Goal: Task Accomplishment & Management: Complete application form

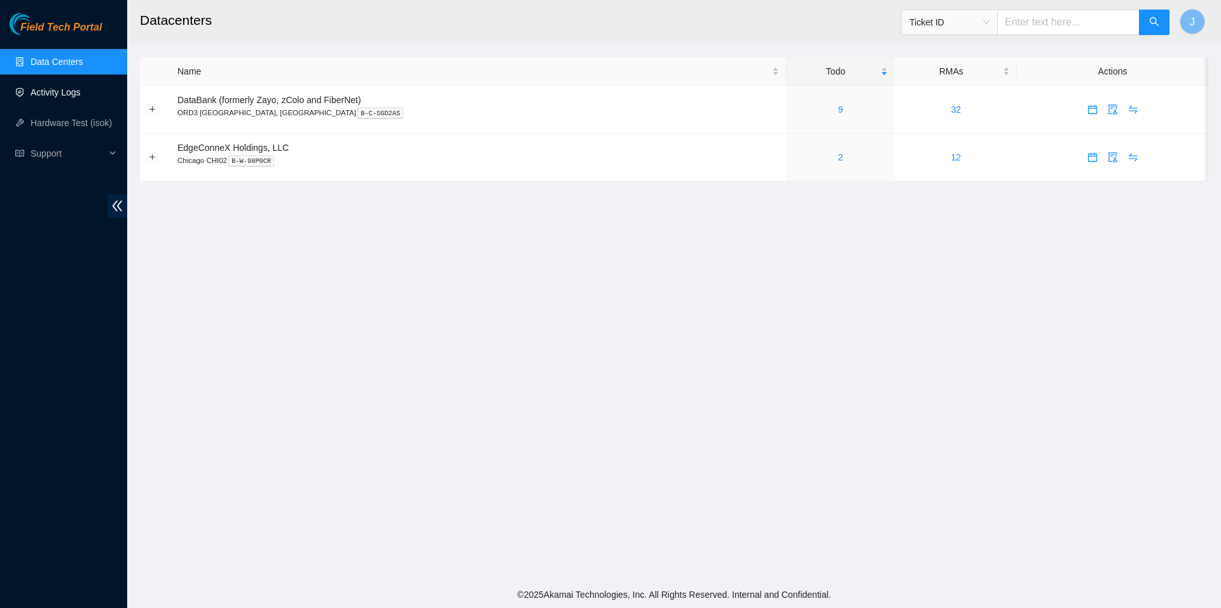
click at [62, 94] on link "Activity Logs" at bounding box center [56, 92] width 50 height 10
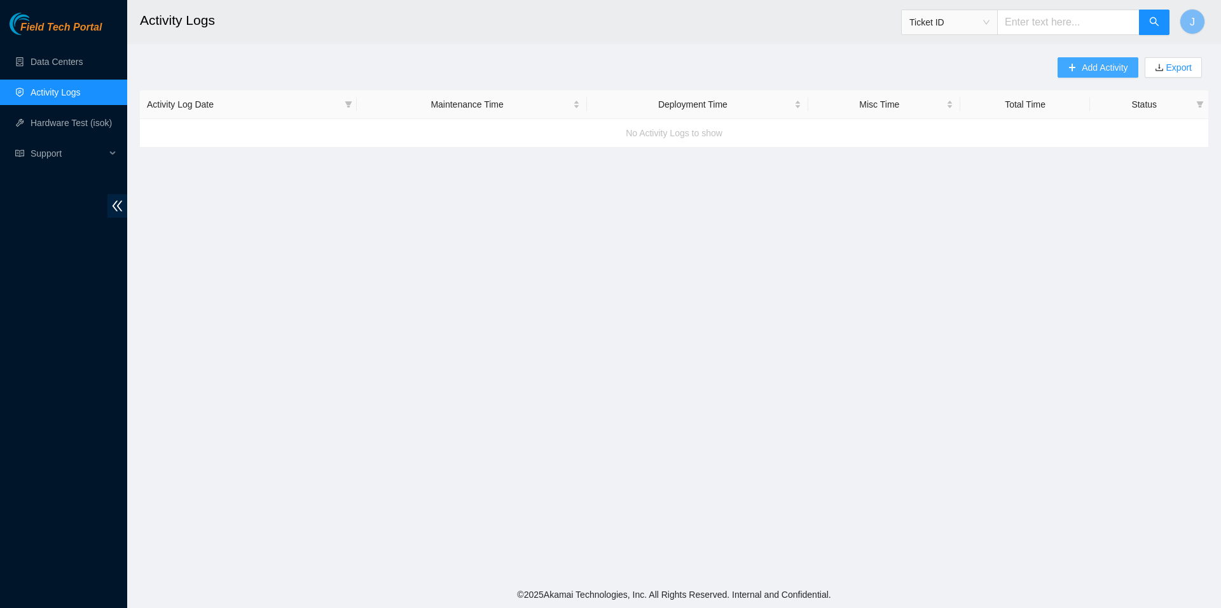
click at [1082, 65] on span "Add Activity" at bounding box center [1105, 67] width 46 height 14
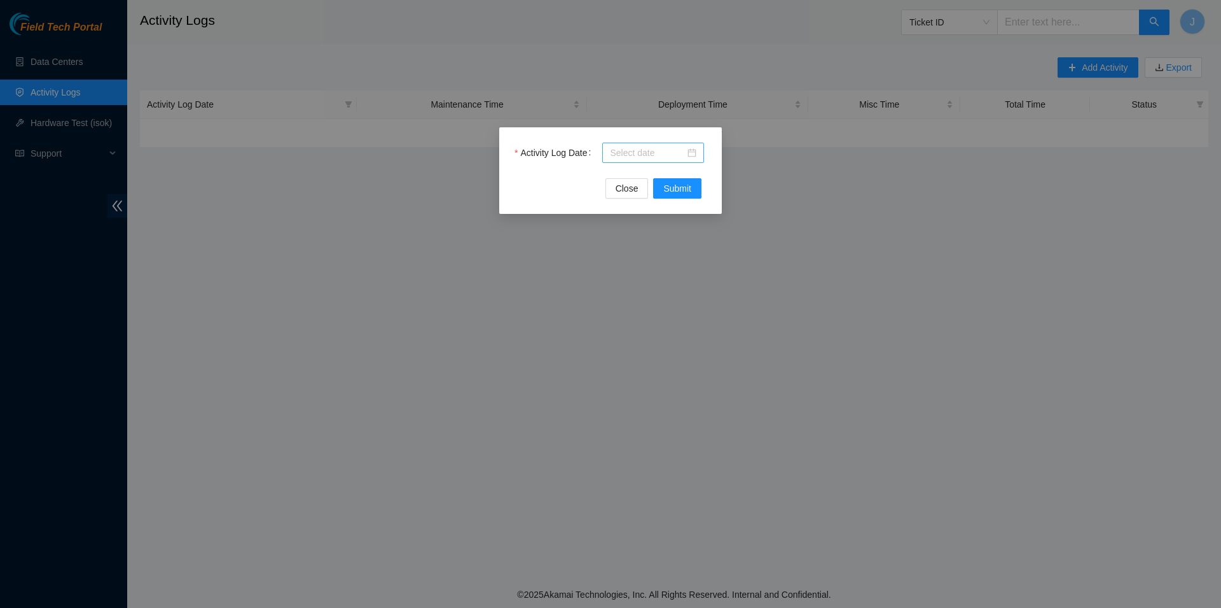
click at [672, 149] on input "Activity Log Date" at bounding box center [647, 153] width 75 height 14
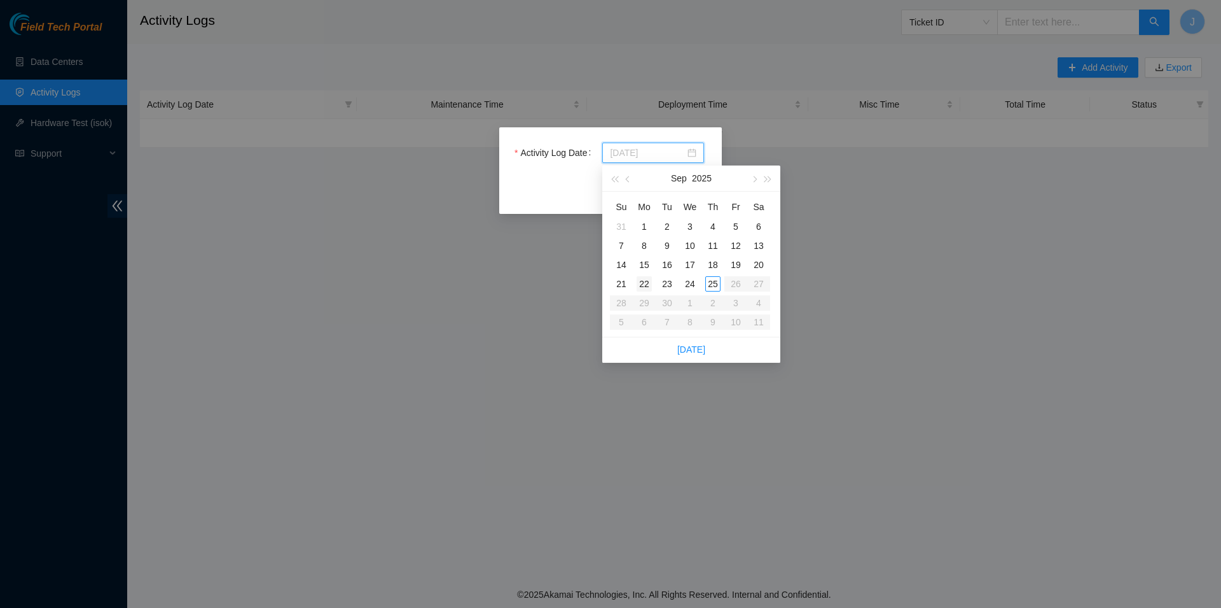
type input "[DATE]"
click at [648, 286] on div "22" at bounding box center [644, 283] width 15 height 15
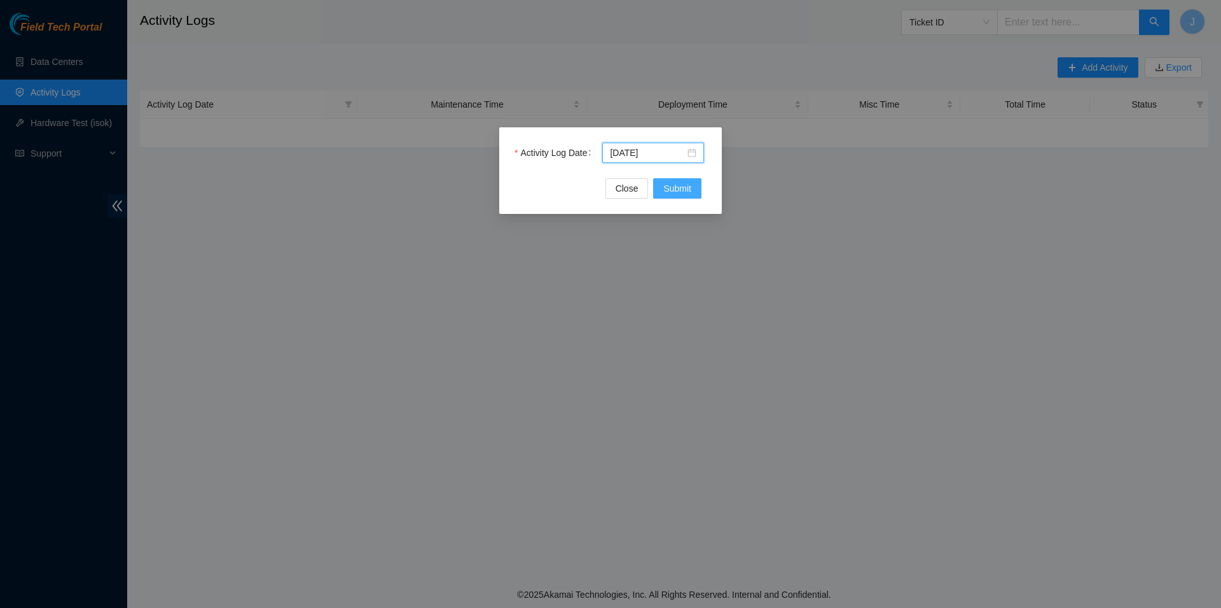
click at [683, 192] on span "Submit" at bounding box center [677, 188] width 28 height 14
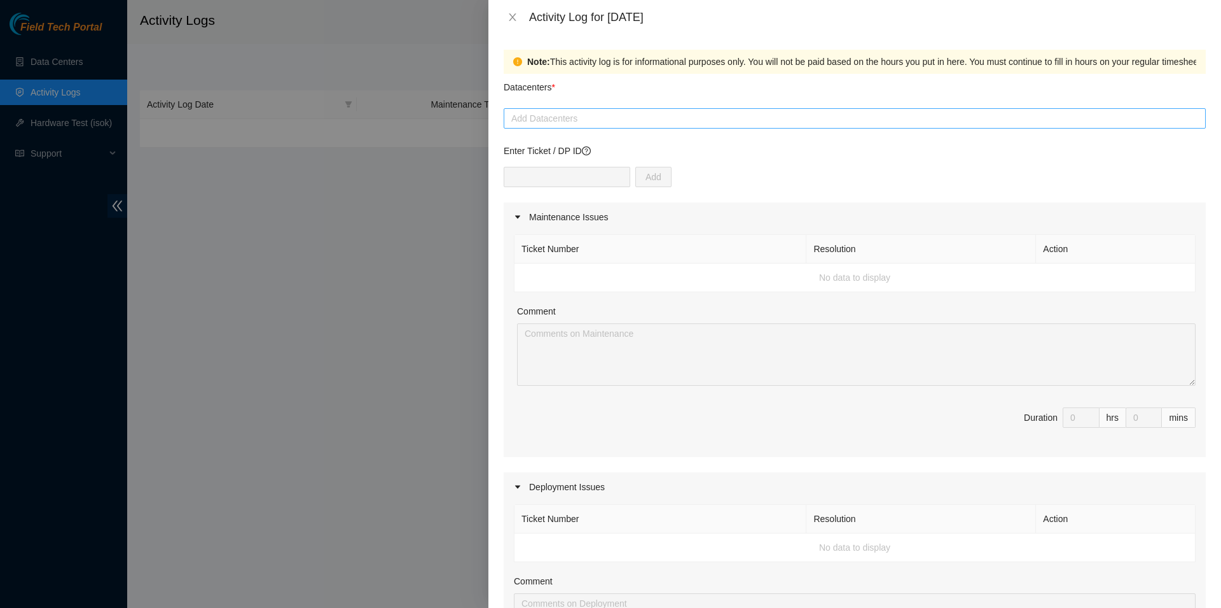
click at [583, 120] on div at bounding box center [855, 118] width 696 height 15
click at [739, 11] on div "Activity Log for [DATE]" at bounding box center [867, 17] width 677 height 14
click at [608, 114] on div at bounding box center [855, 118] width 696 height 15
click at [582, 120] on div at bounding box center [855, 118] width 696 height 15
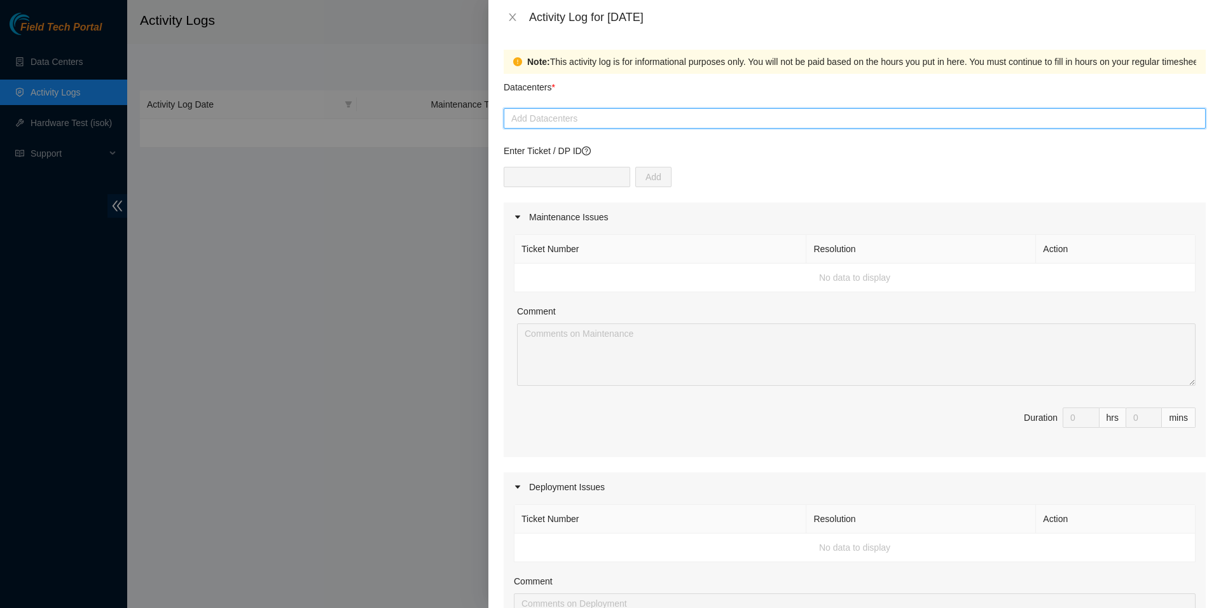
paste input "B-C-SGD2AR"
type input "B-C-SGD2AR"
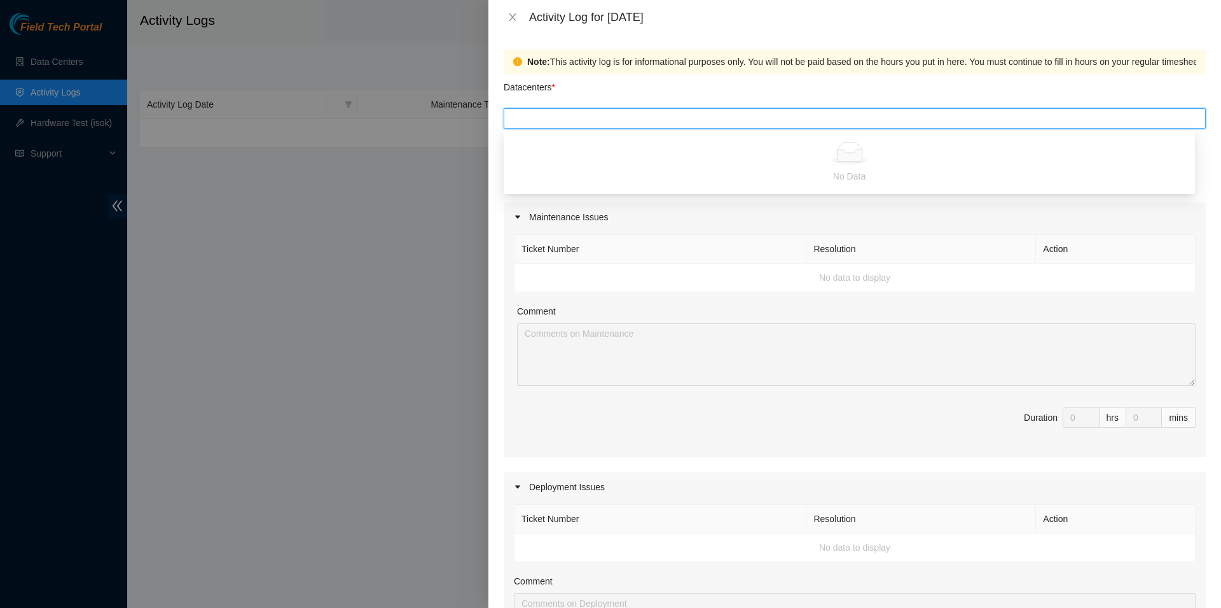
drag, startPoint x: 587, startPoint y: 115, endPoint x: 333, endPoint y: 98, distance: 254.4
click at [418, 108] on div "Activity Log for [DATE] Note: This activity log is for informational purposes o…" at bounding box center [610, 304] width 1221 height 608
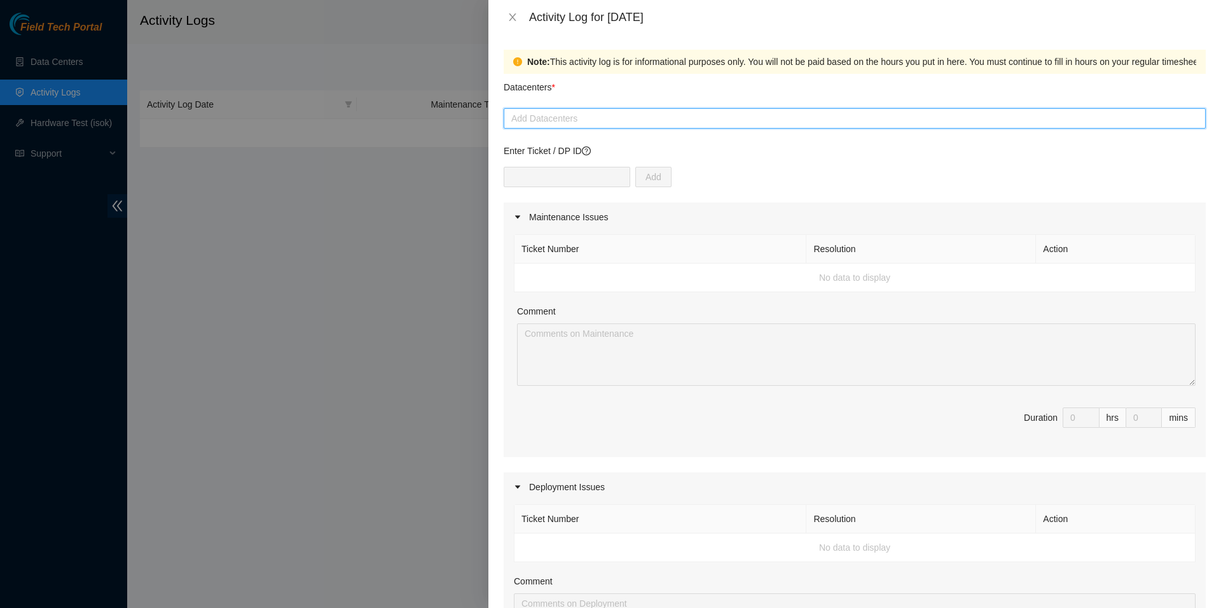
click at [568, 114] on div at bounding box center [855, 118] width 696 height 15
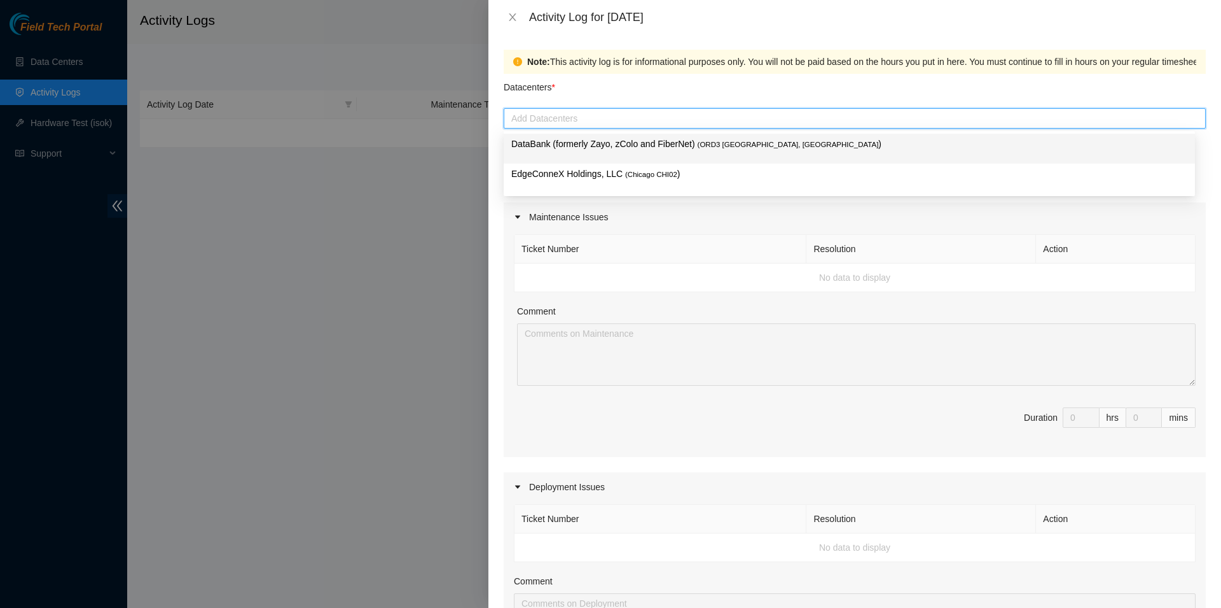
click at [555, 118] on div at bounding box center [855, 118] width 696 height 15
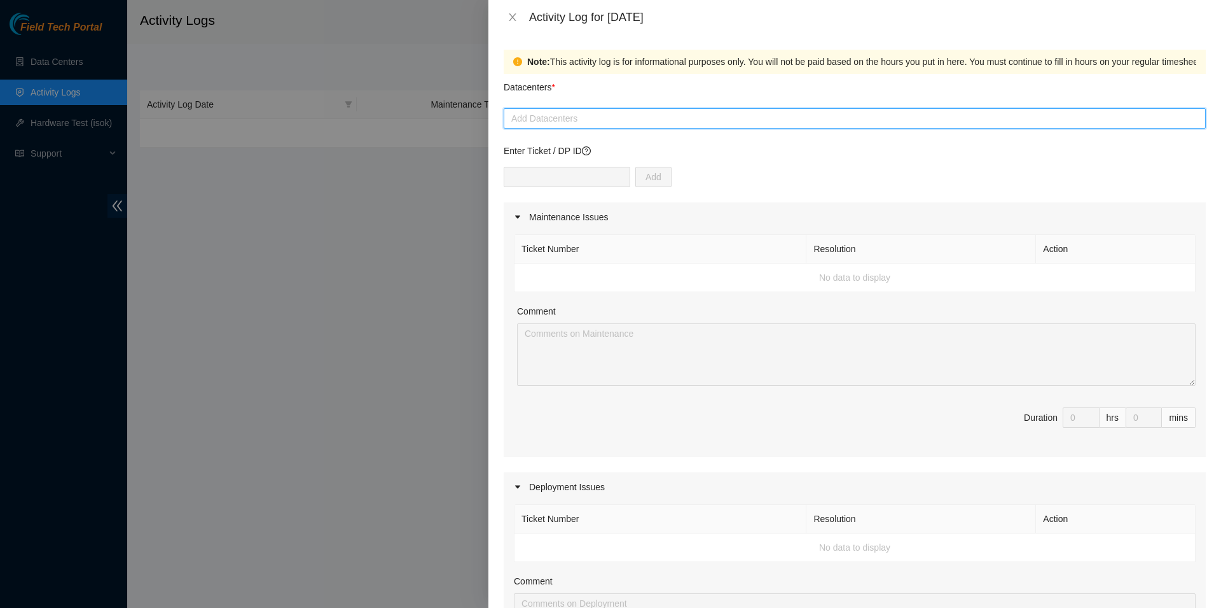
click at [550, 125] on div at bounding box center [855, 118] width 696 height 15
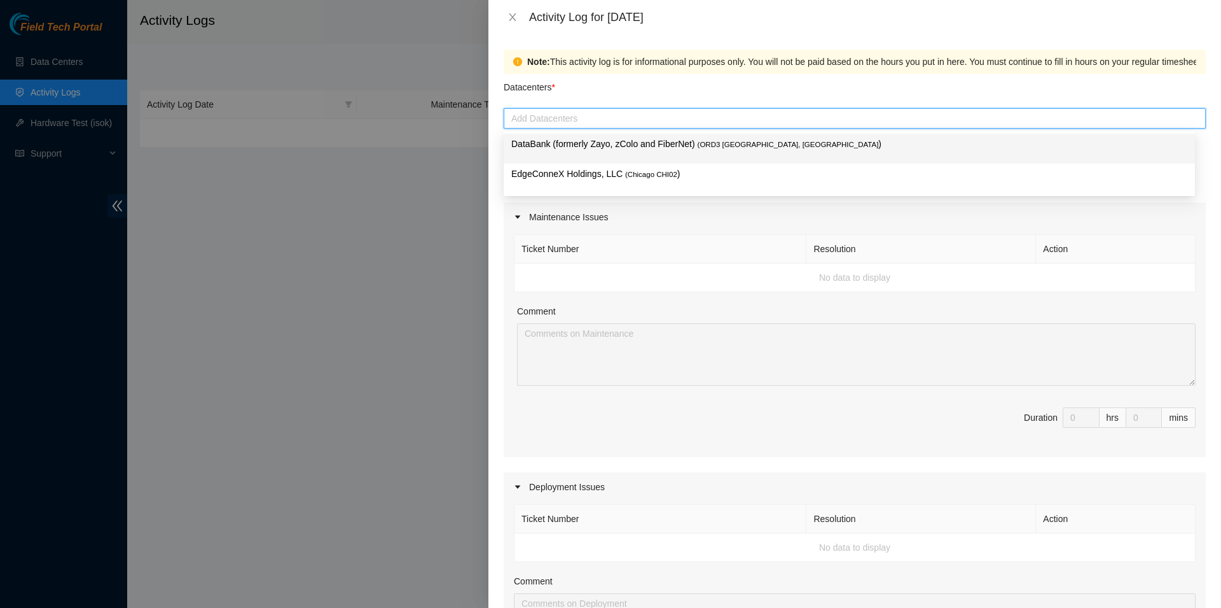
click at [557, 146] on p "DataBank (formerly Zayo, zColo and FiberNet) ( ORD3 [GEOGRAPHIC_DATA], [GEOGRAP…" at bounding box center [849, 144] width 676 height 15
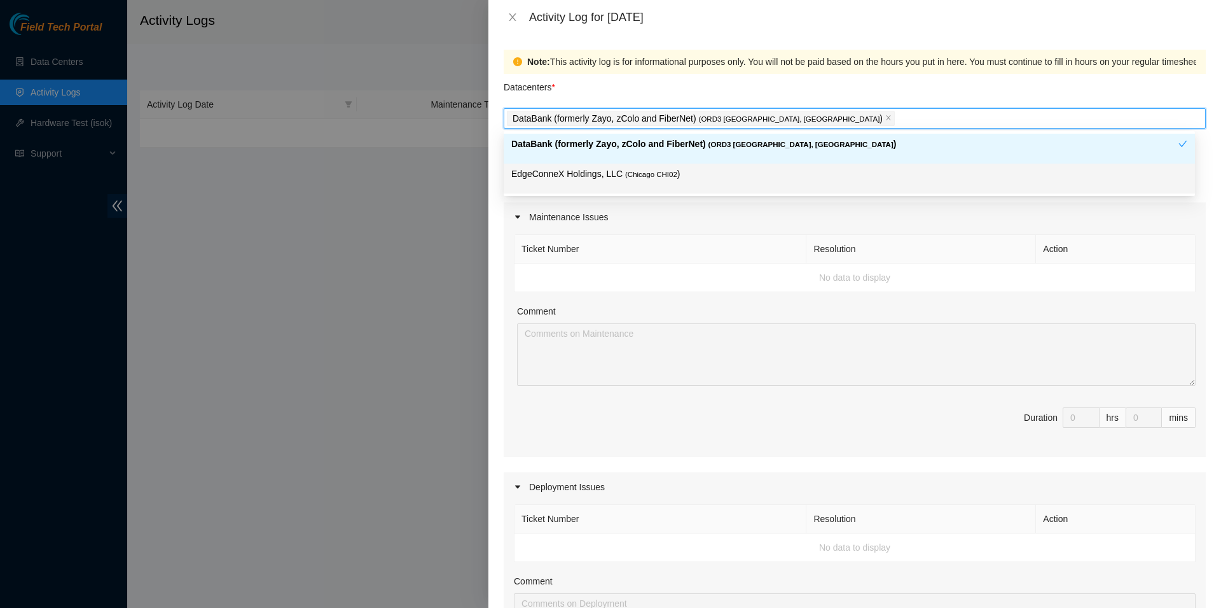
click at [672, 234] on table "Ticket Number Resolution Action No data to display" at bounding box center [855, 263] width 681 height 58
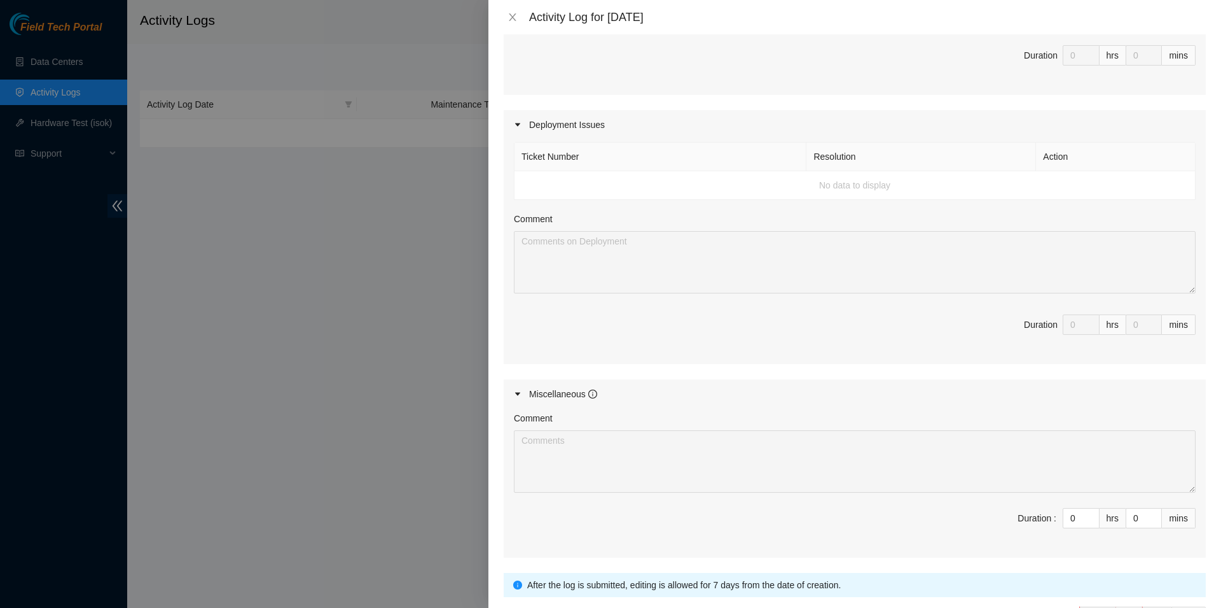
scroll to position [363, 0]
type input "1"
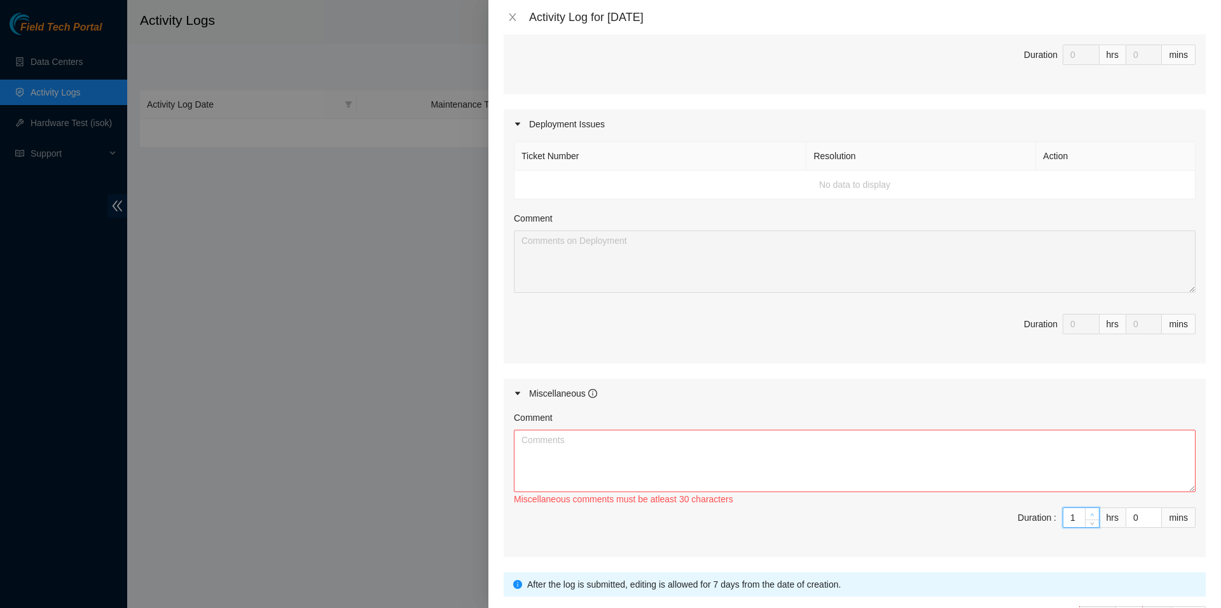
click at [1085, 510] on span "Increase Value" at bounding box center [1092, 513] width 14 height 11
type input "0"
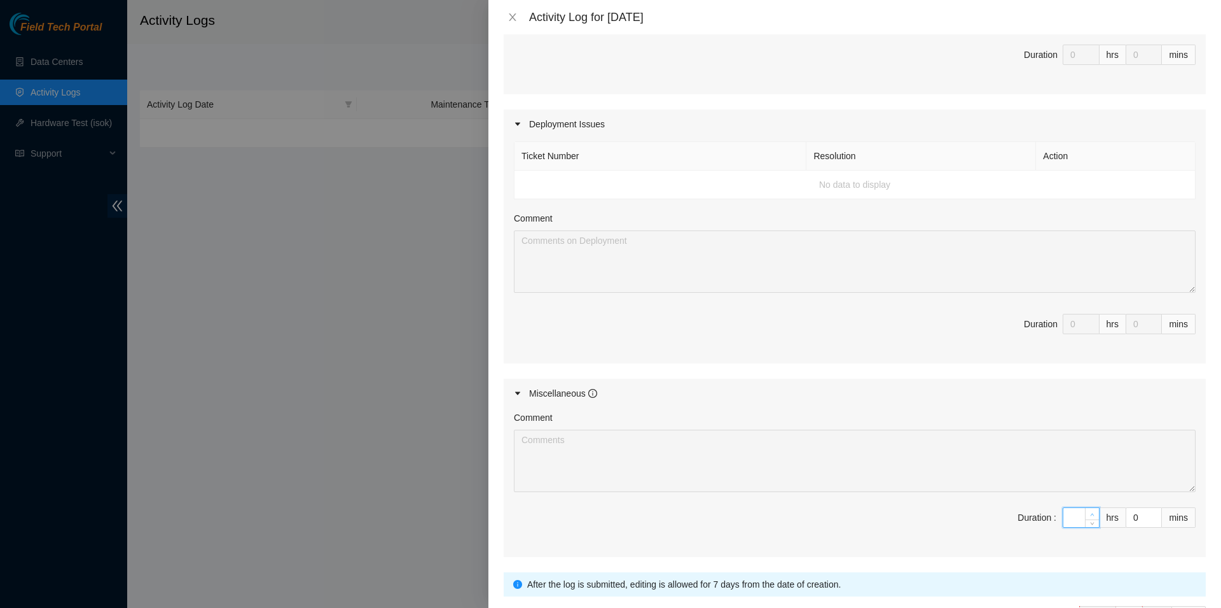
type input "4"
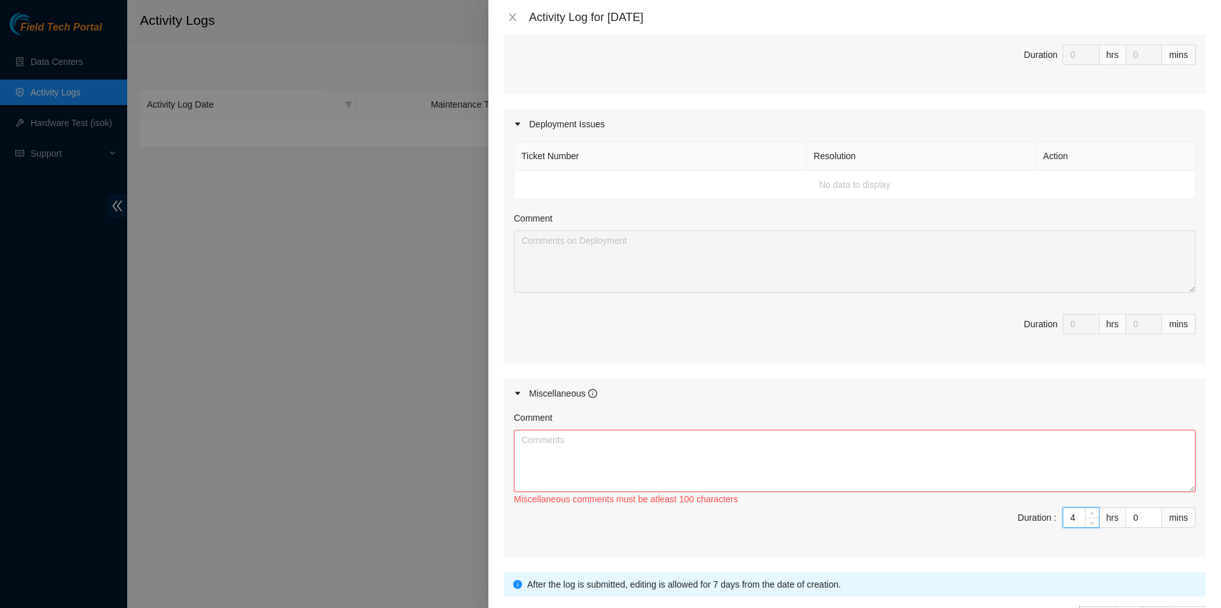
type input "4"
click at [693, 440] on textarea "Comment" at bounding box center [855, 460] width 682 height 62
click at [594, 396] on icon "info-circle" at bounding box center [592, 393] width 9 height 9
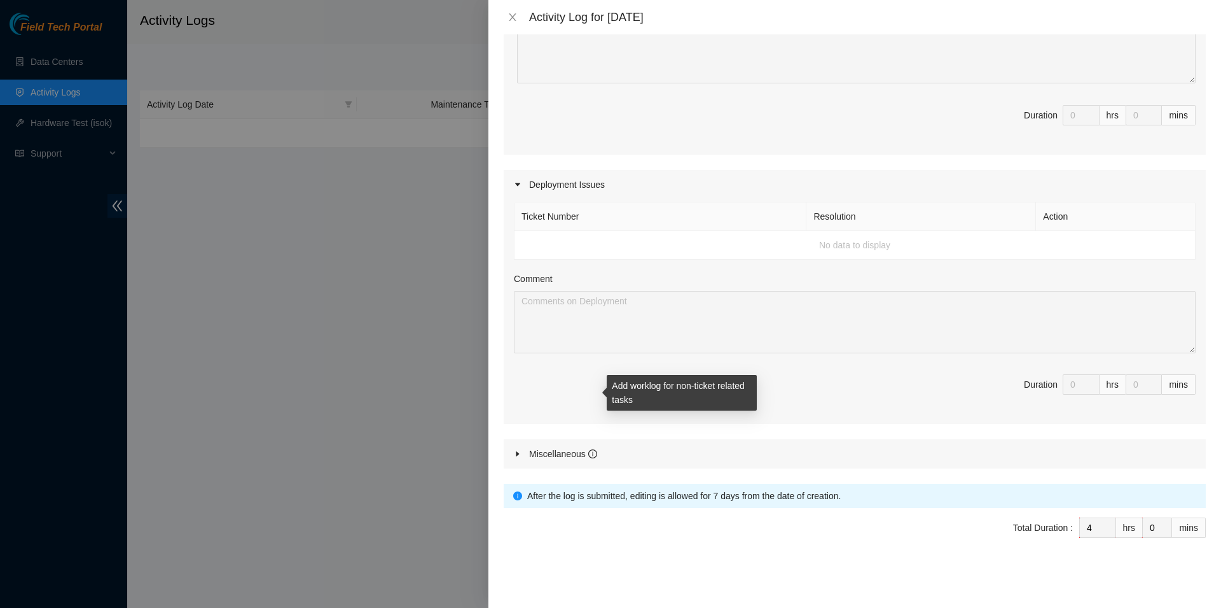
scroll to position [302, 0]
click at [597, 452] on div "Miscellaneous" at bounding box center [855, 454] width 702 height 29
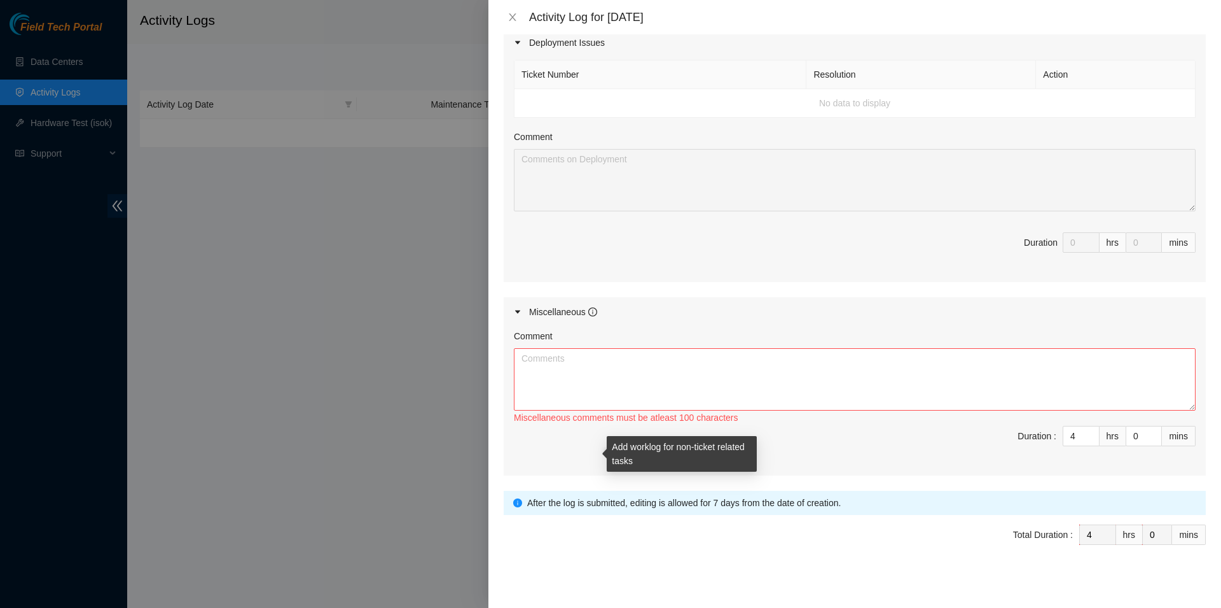
scroll to position [447, 0]
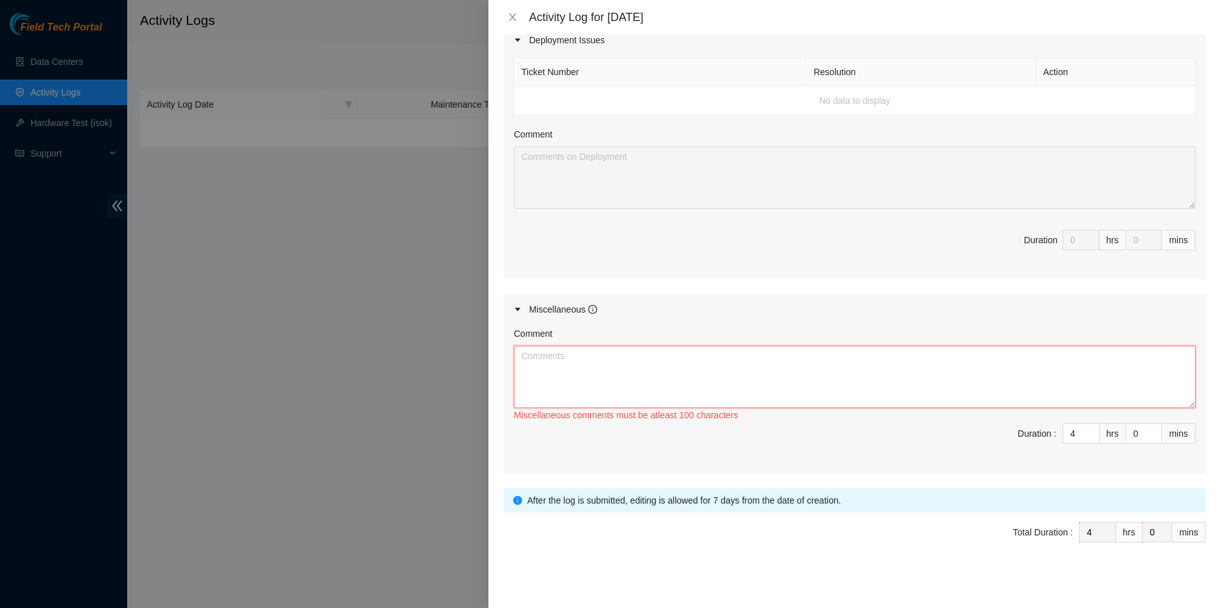
click at [579, 376] on textarea "Comment" at bounding box center [855, 376] width 682 height 62
click at [532, 569] on span "Submit" at bounding box center [528, 568] width 28 height 14
click at [522, 351] on textarea "Workday Modules; Paperwork" at bounding box center [855, 373] width 682 height 62
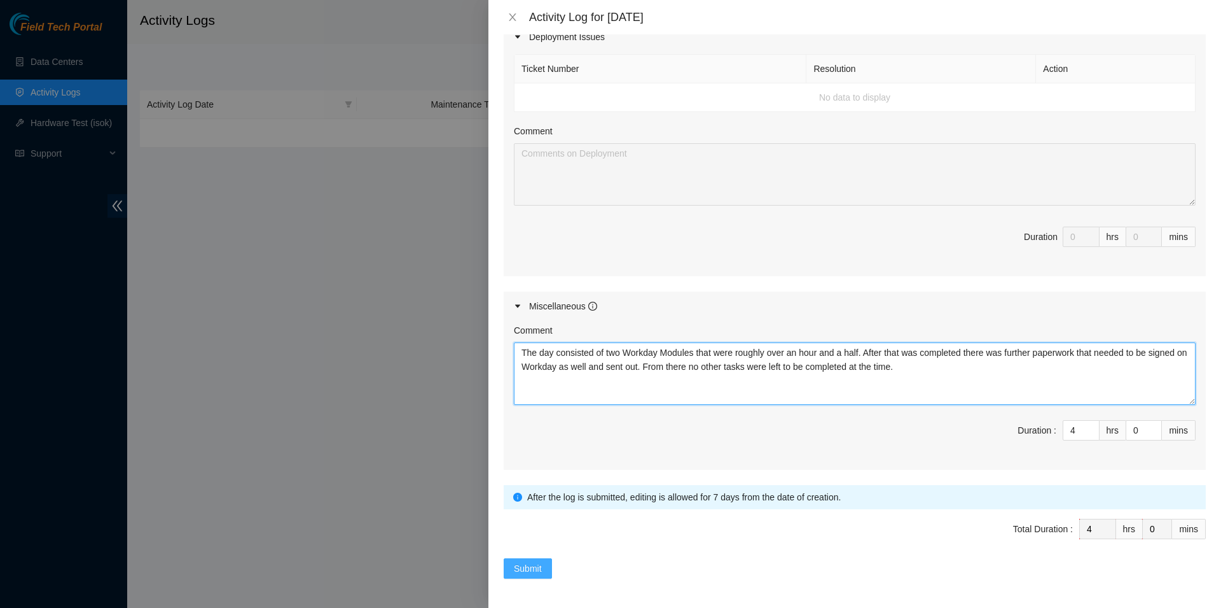
type textarea "The day consisted of two Workday Modules that were roughly over an hour and a h…"
click at [547, 563] on button "Submit" at bounding box center [528, 568] width 48 height 20
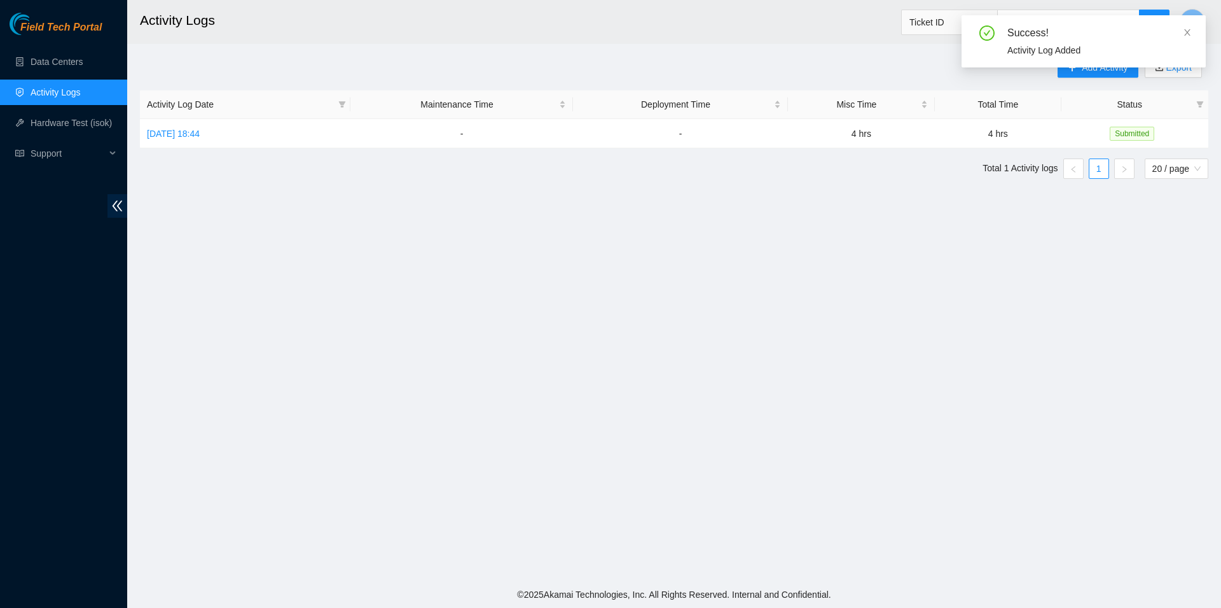
click at [1090, 71] on div "Success! Activity Log Added" at bounding box center [1084, 46] width 244 height 62
click at [1072, 67] on icon "plus" at bounding box center [1072, 67] width 7 height 1
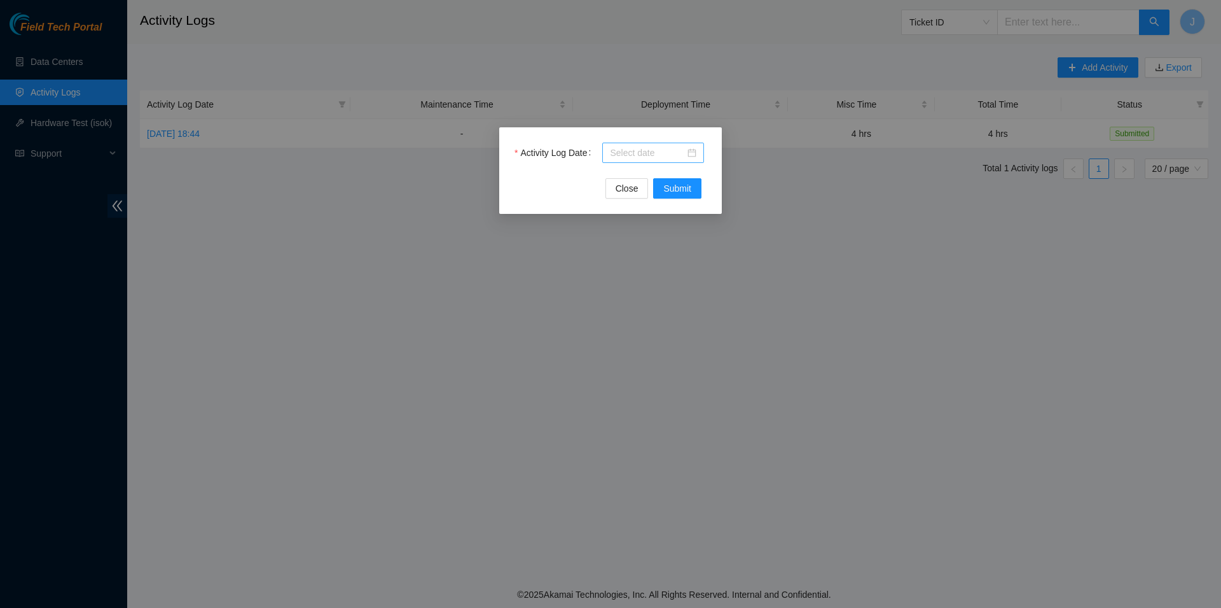
click at [649, 153] on input "Activity Log Date" at bounding box center [647, 153] width 75 height 14
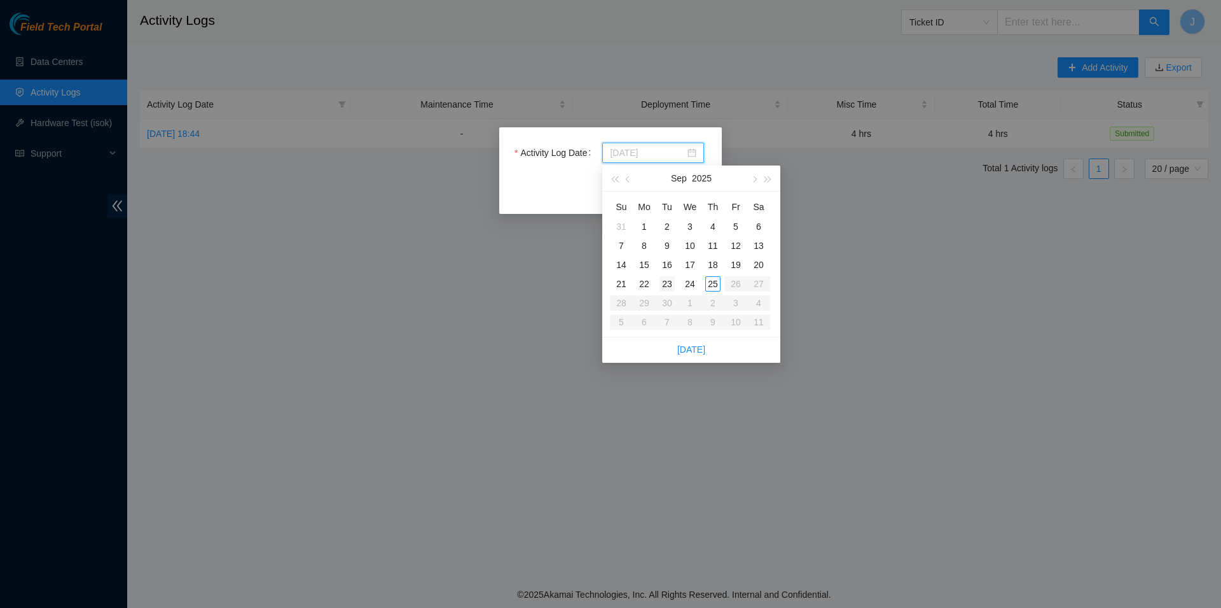
type input "[DATE]"
click at [669, 287] on div "23" at bounding box center [667, 283] width 15 height 15
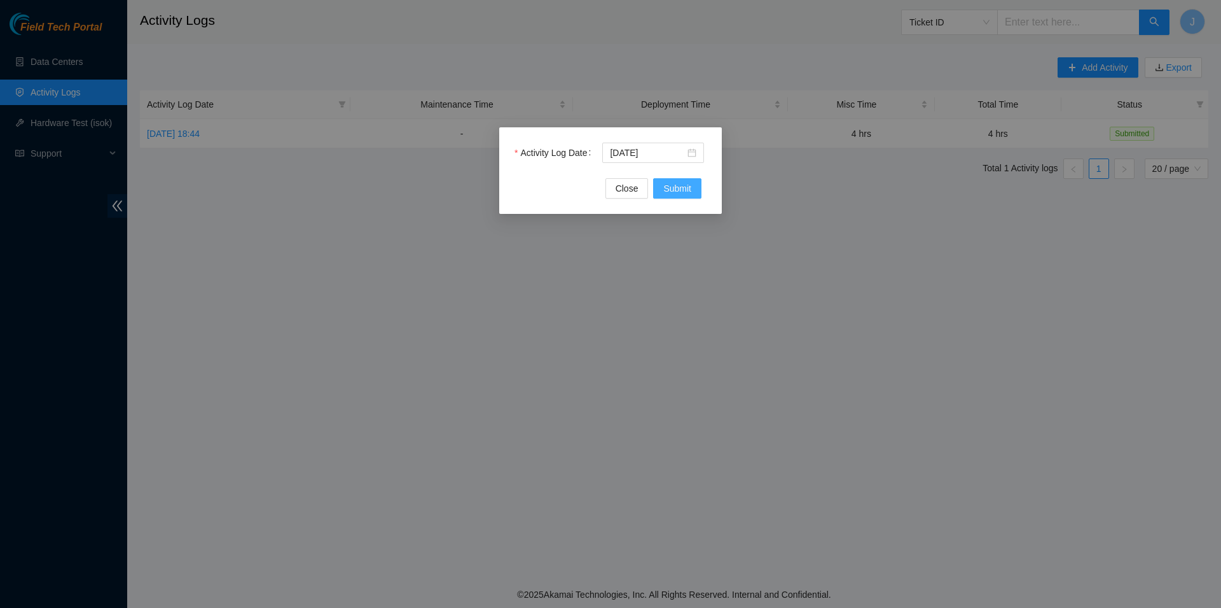
click at [690, 190] on span "Submit" at bounding box center [677, 188] width 28 height 14
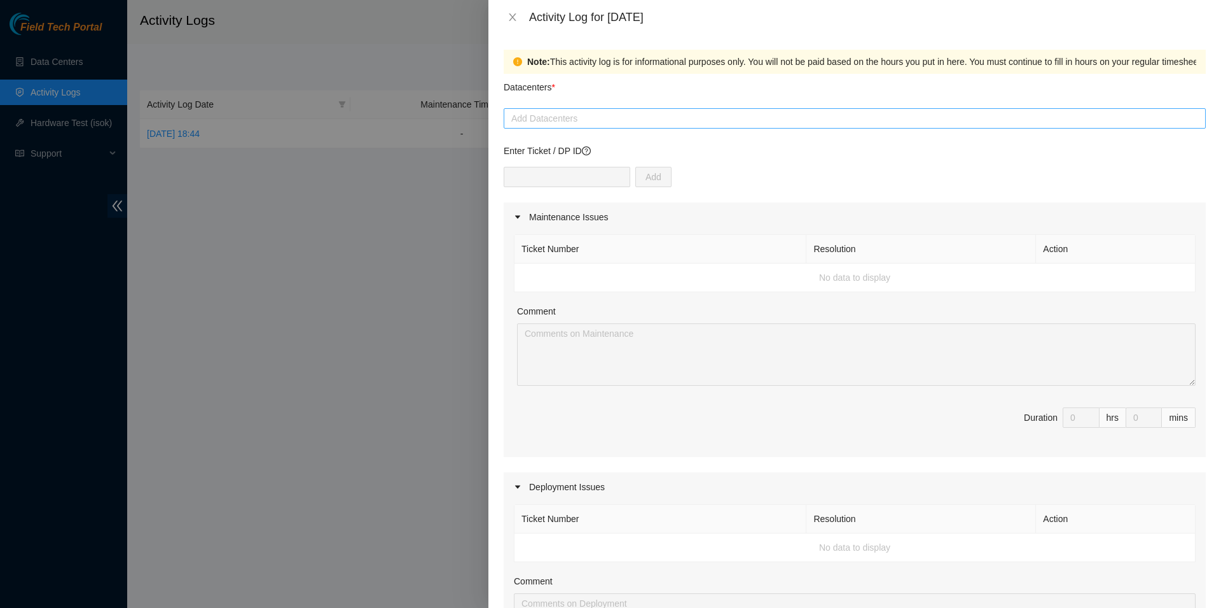
click at [610, 125] on div at bounding box center [855, 118] width 696 height 15
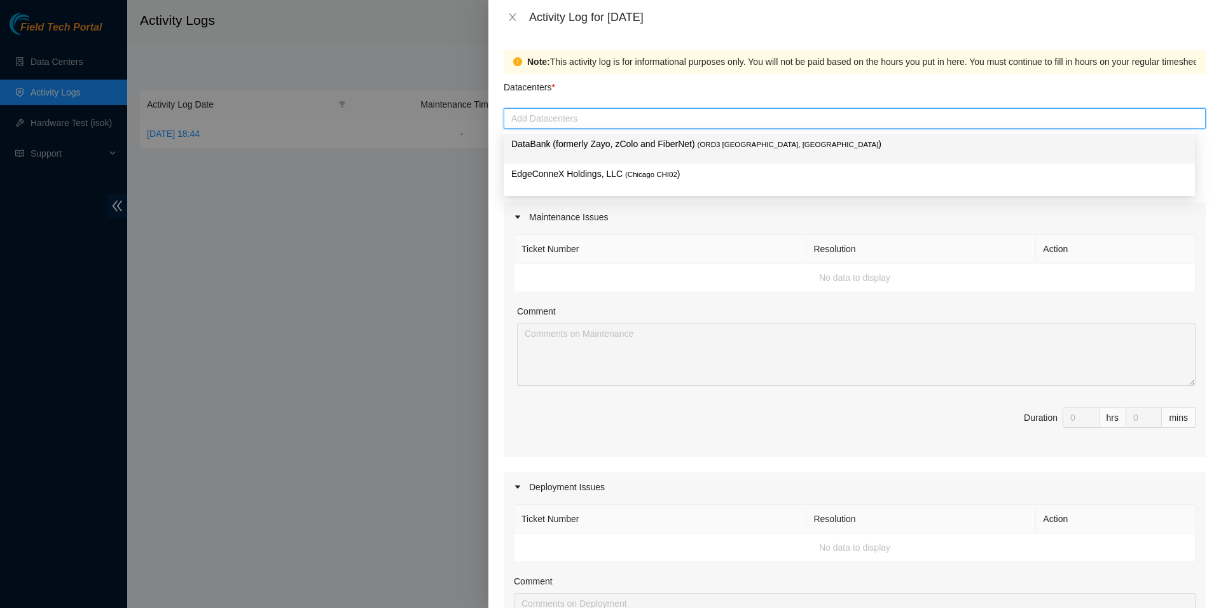
click at [599, 148] on p "DataBank (formerly Zayo, zColo and FiberNet) ( ORD3 [GEOGRAPHIC_DATA], [GEOGRAP…" at bounding box center [849, 144] width 676 height 15
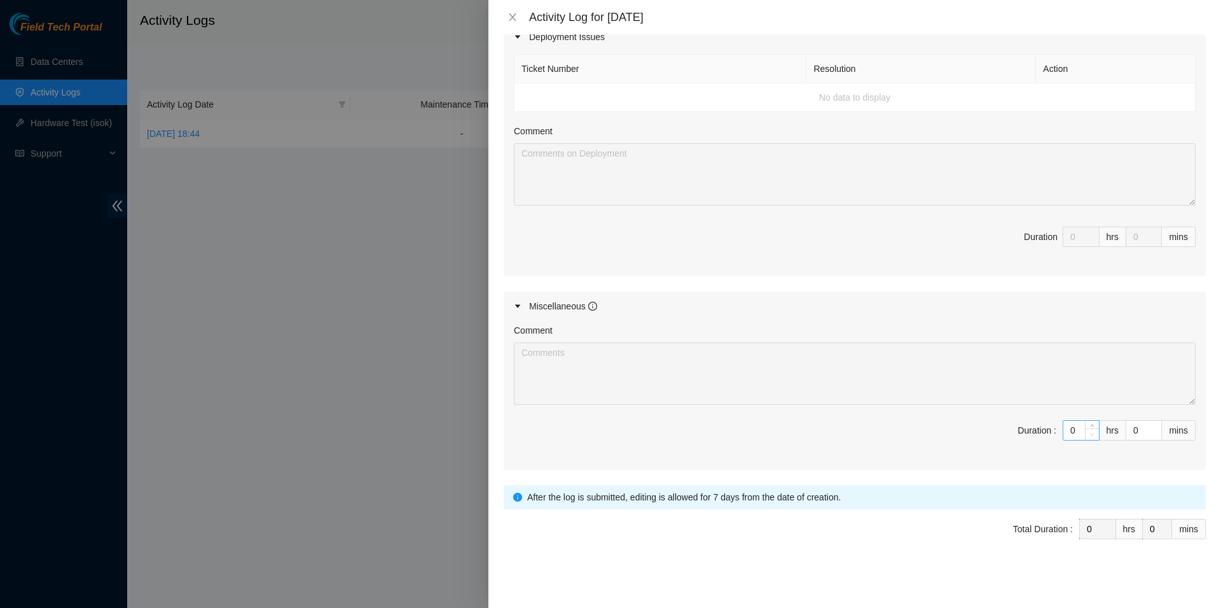
click at [1085, 438] on span "Decrease Value" at bounding box center [1092, 433] width 14 height 11
click at [1073, 431] on input "0" at bounding box center [1082, 429] width 36 height 19
type input "8"
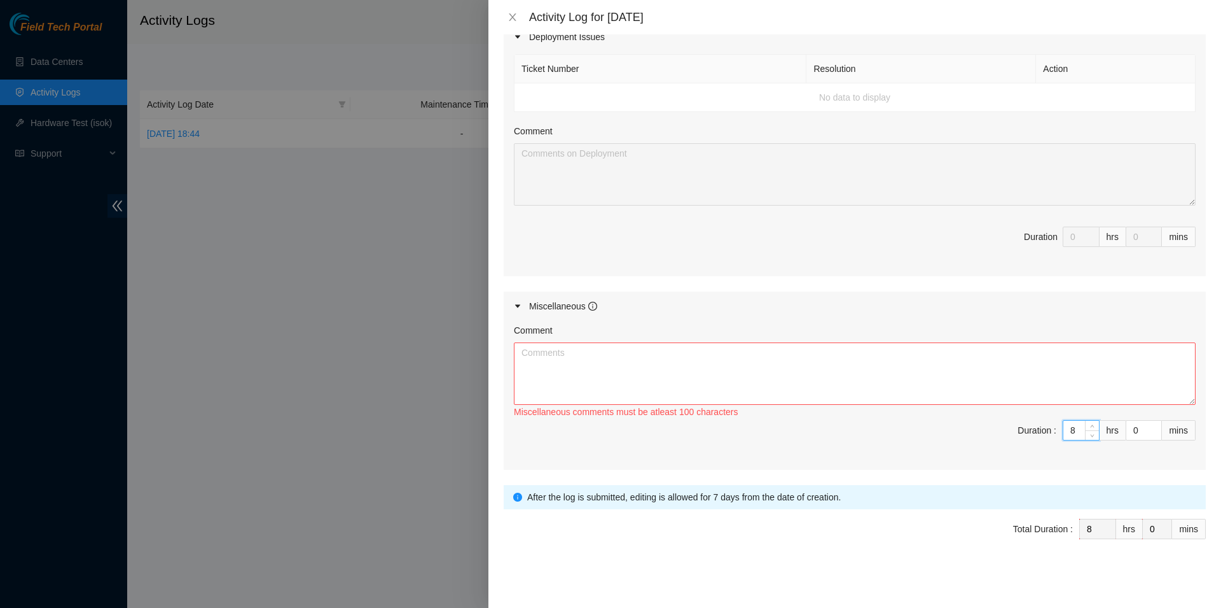
type input "8"
click at [709, 358] on textarea "Comment" at bounding box center [855, 373] width 682 height 62
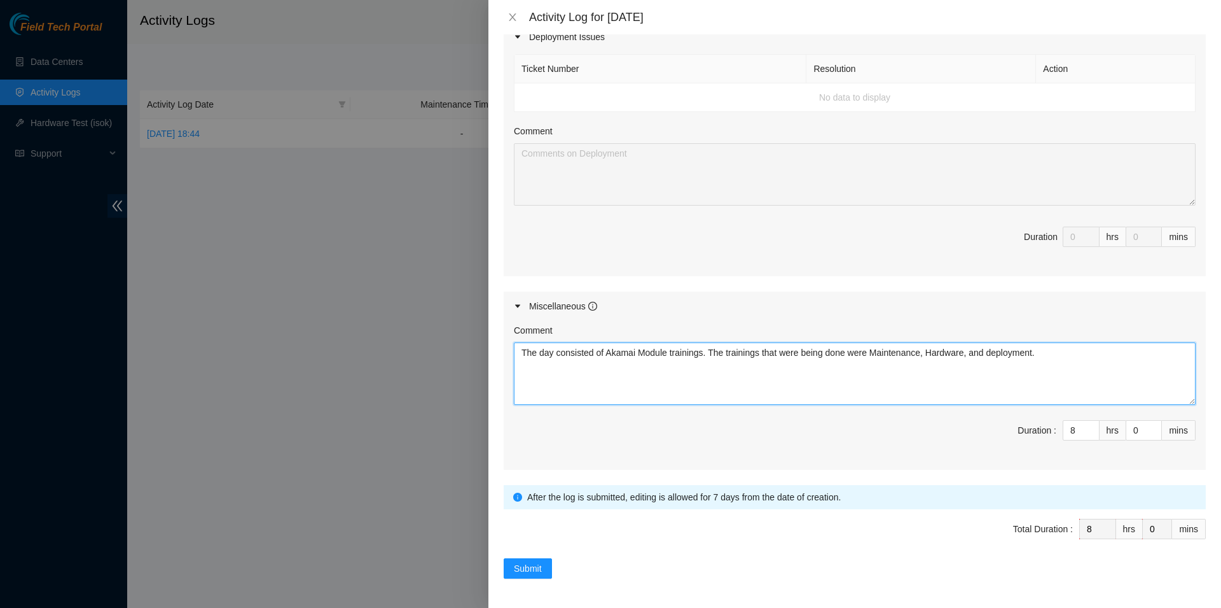
click at [1056, 353] on textarea "The day consisted of Akamai Module trainings. The trainings that were being don…" at bounding box center [855, 373] width 682 height 62
type textarea "The day consisted of Akamai Module trainings. The trainings that were being don…"
click at [527, 561] on span "Submit" at bounding box center [528, 568] width 28 height 14
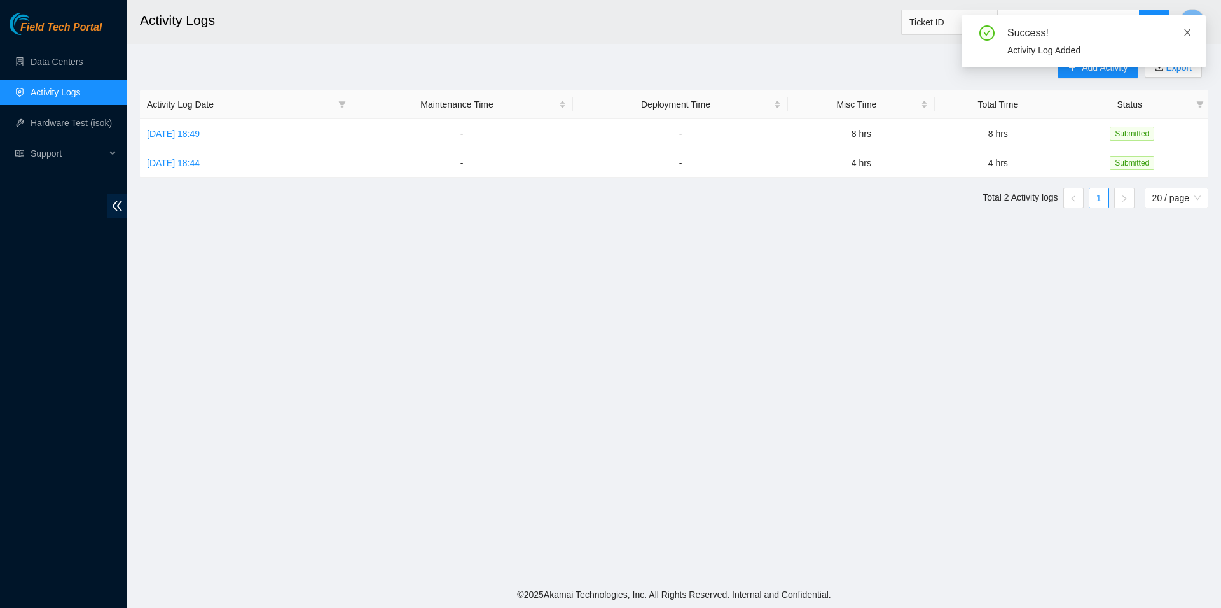
click at [1190, 31] on icon "close" at bounding box center [1187, 32] width 9 height 9
click at [1099, 68] on span "Add Activity" at bounding box center [1105, 67] width 46 height 14
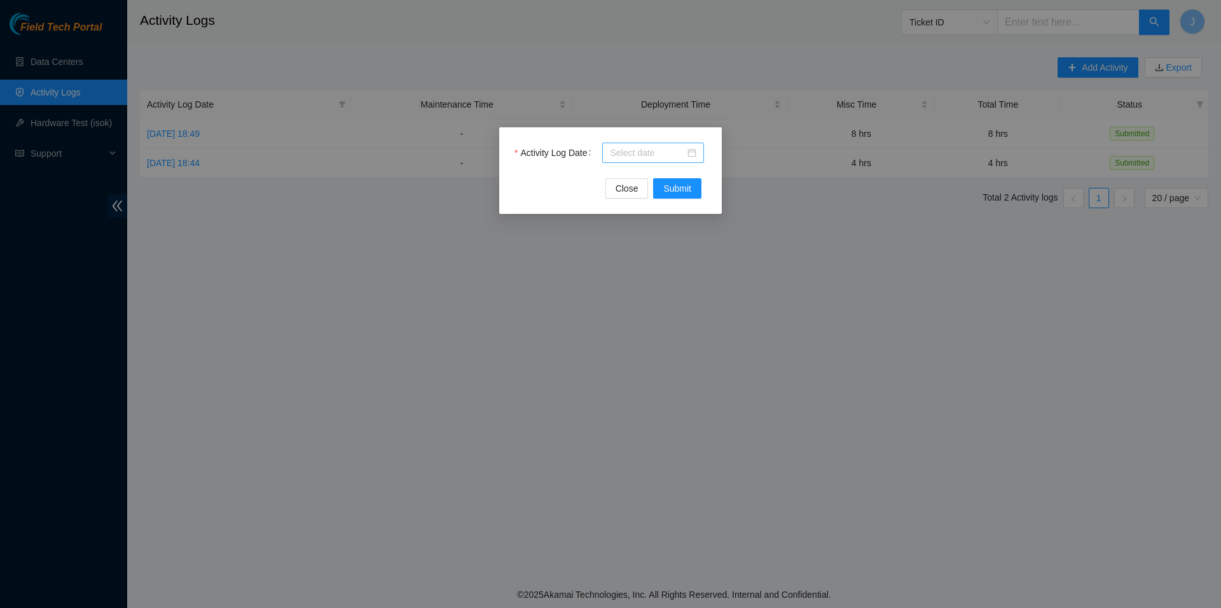
click at [692, 148] on div at bounding box center [653, 153] width 87 height 14
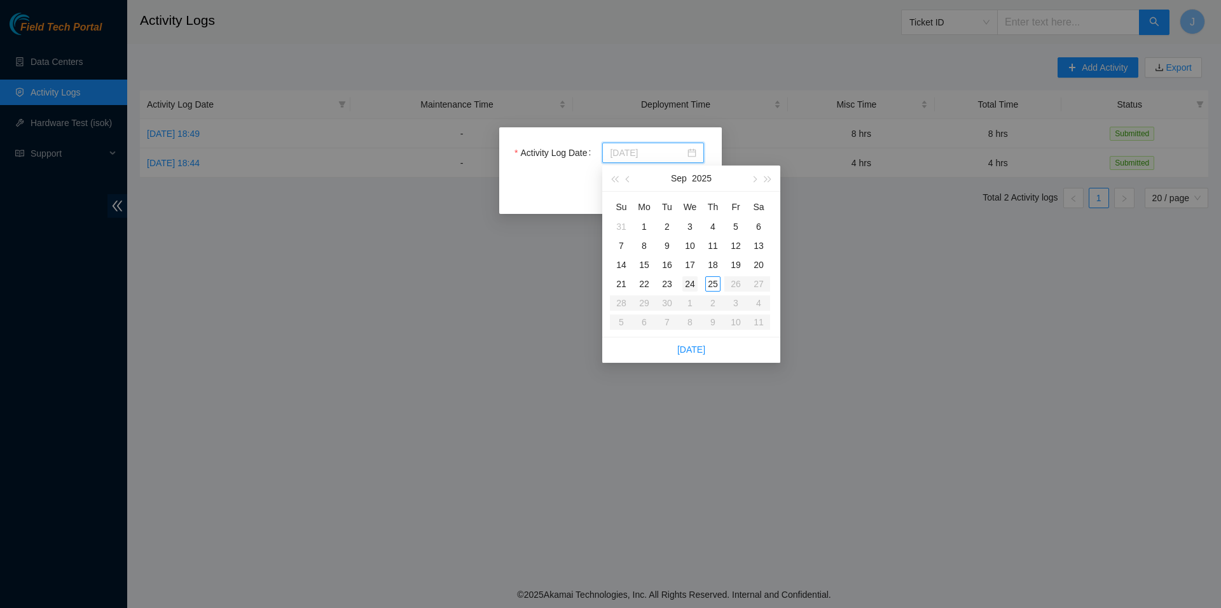
type input "[DATE]"
click at [688, 283] on div "24" at bounding box center [690, 283] width 15 height 15
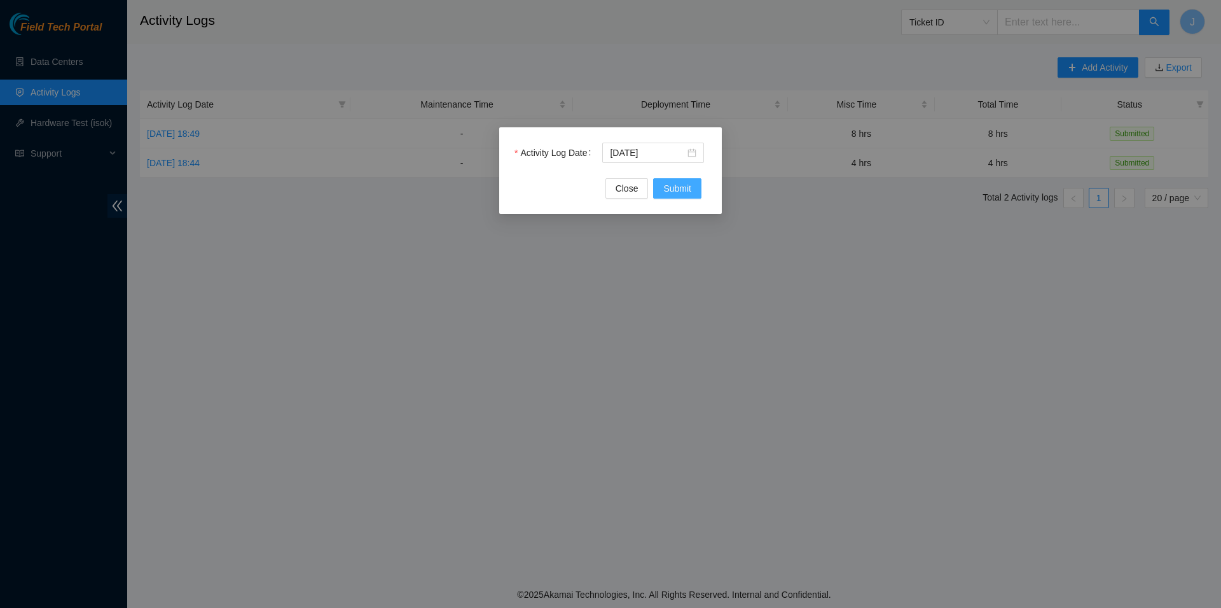
click at [677, 188] on span "Submit" at bounding box center [677, 188] width 28 height 14
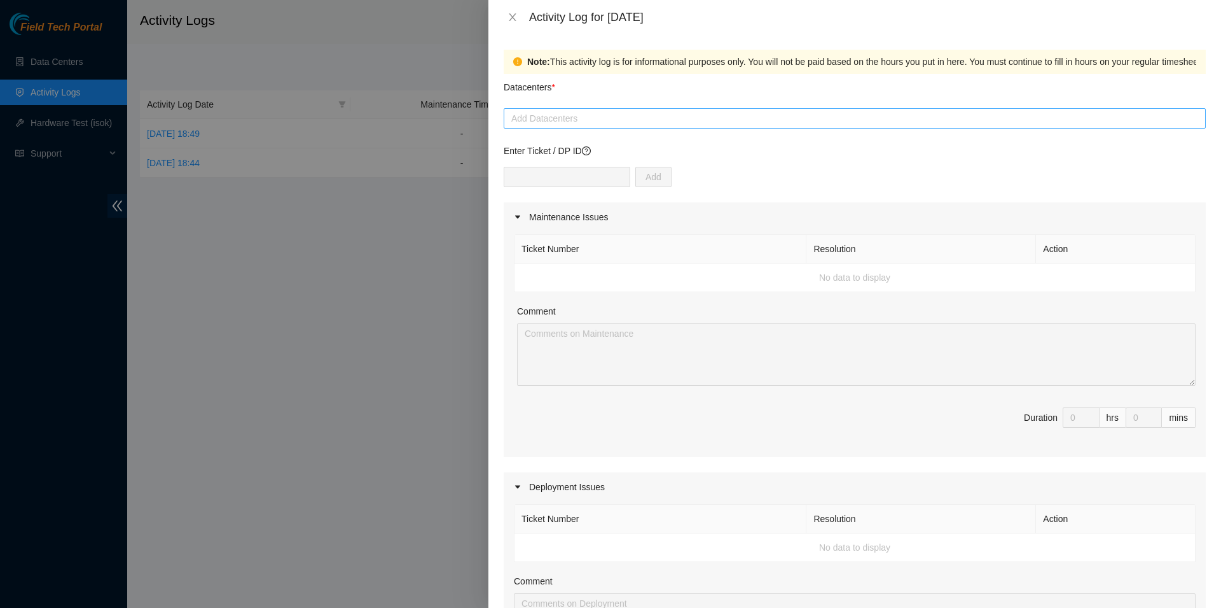
click at [573, 125] on div at bounding box center [855, 118] width 696 height 15
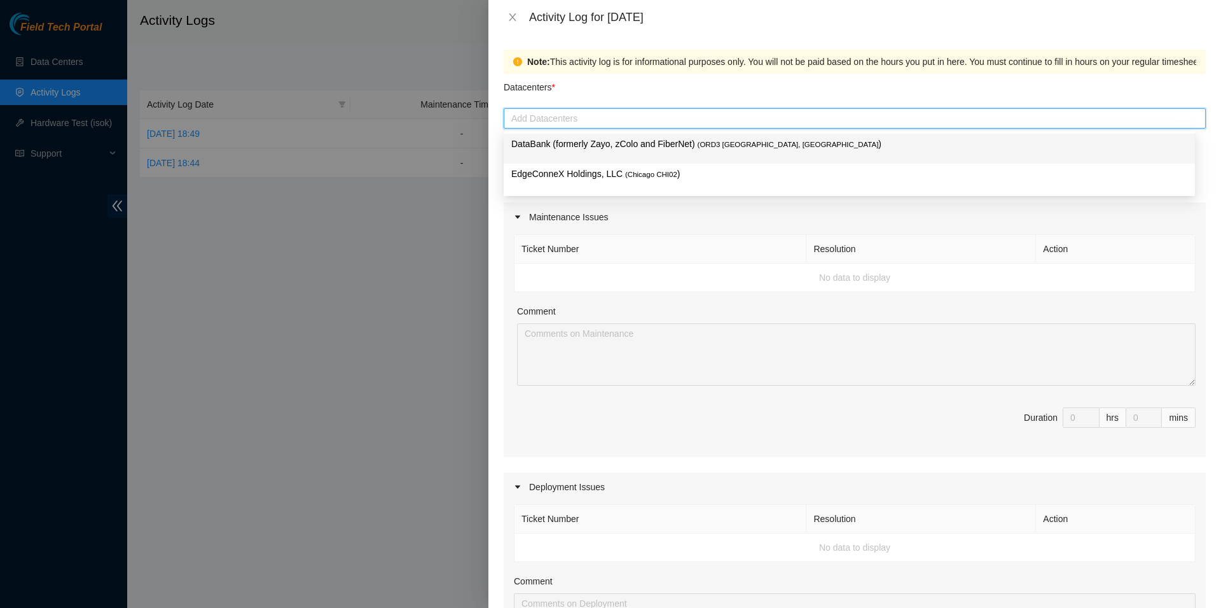
click at [576, 144] on p "DataBank (formerly Zayo, zColo and FiberNet) ( ORD3 [GEOGRAPHIC_DATA], [GEOGRAP…" at bounding box center [849, 144] width 676 height 15
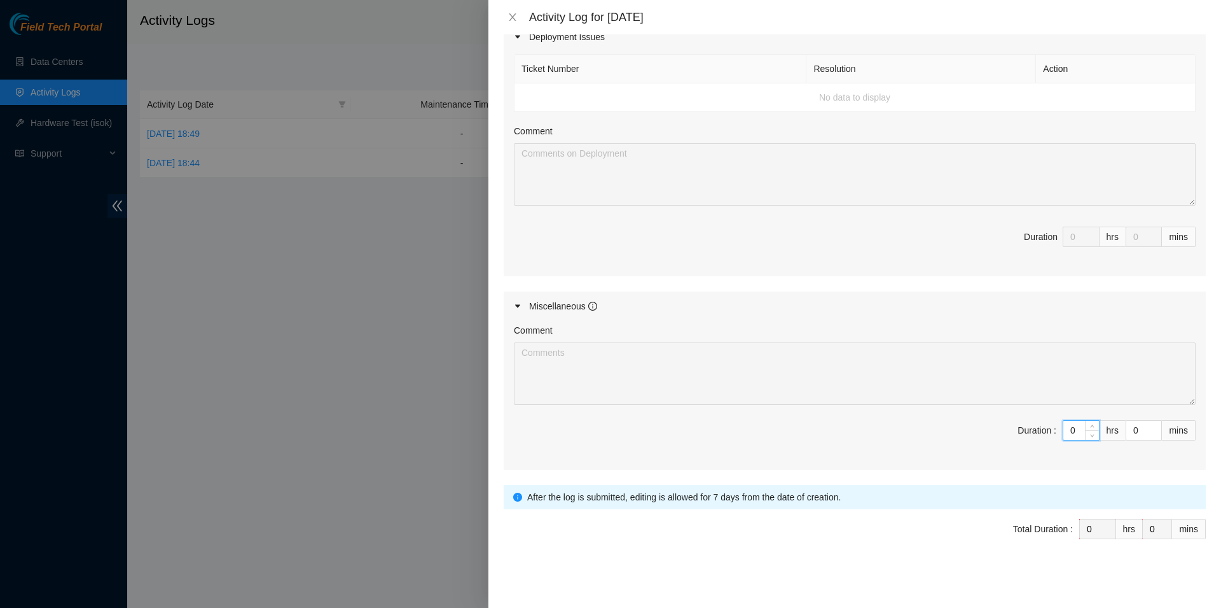
click at [1073, 429] on input "0" at bounding box center [1082, 429] width 36 height 19
type input "8"
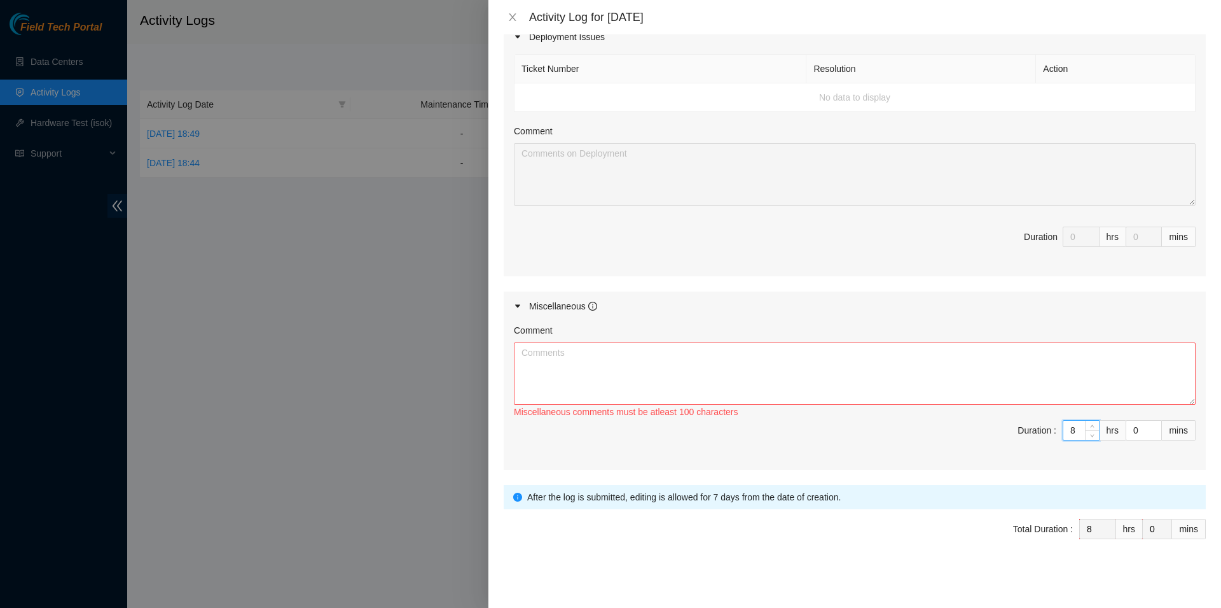
type input "8"
click at [789, 374] on textarea "Comment" at bounding box center [855, 373] width 682 height 62
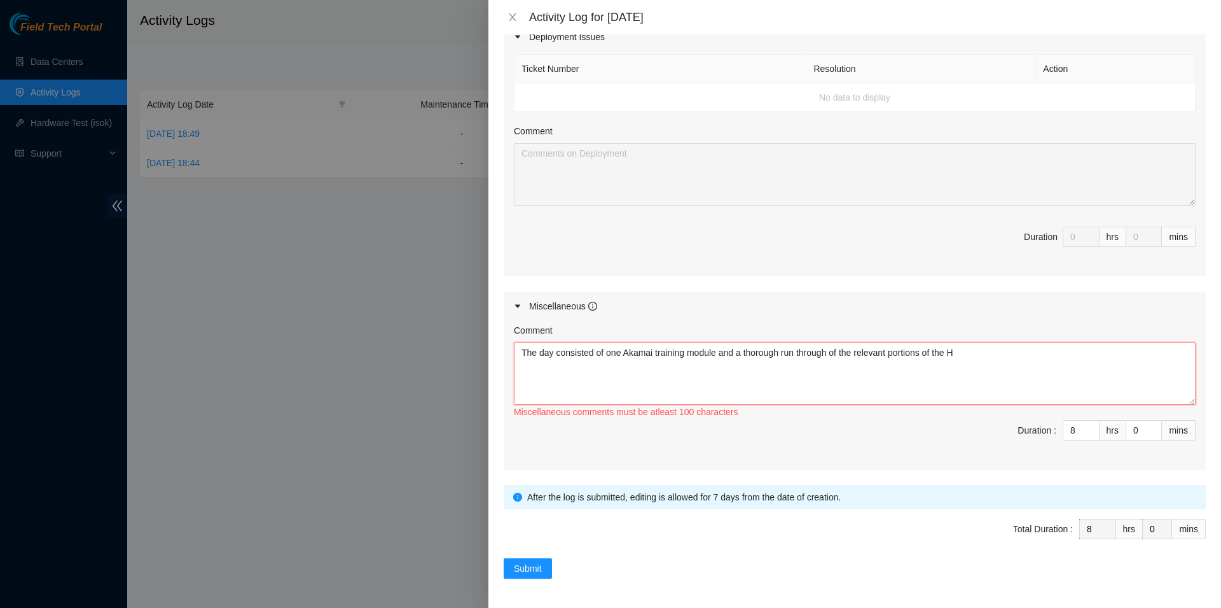
click at [999, 356] on textarea "The day consisted of one Akamai training module and a thorough run through of t…" at bounding box center [855, 373] width 682 height 62
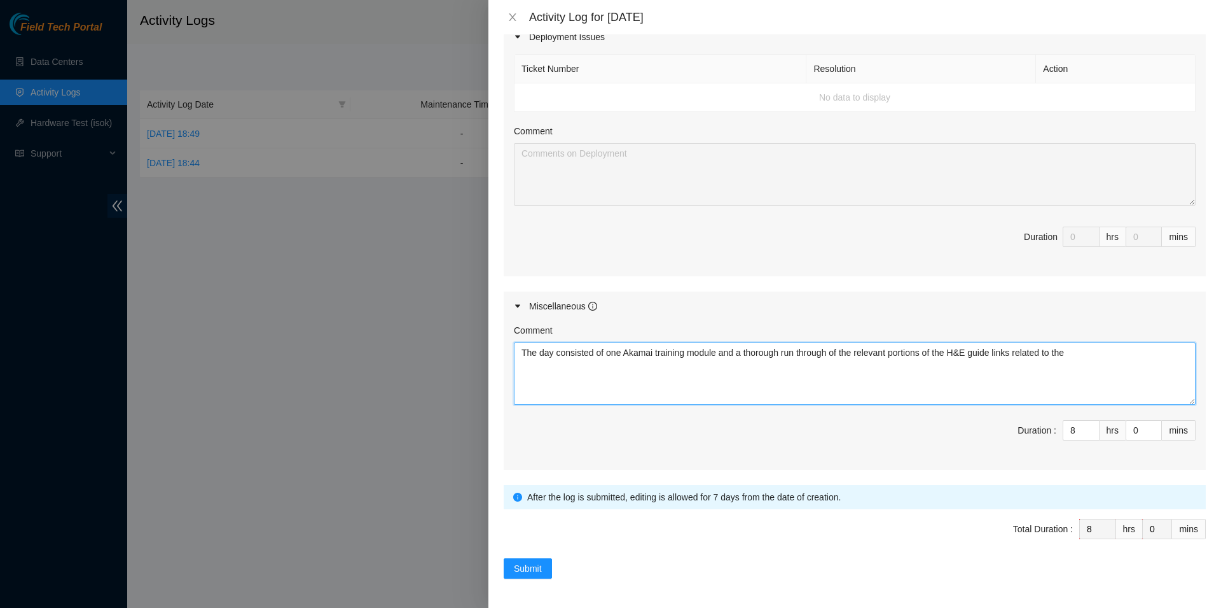
drag, startPoint x: 606, startPoint y: 352, endPoint x: 736, endPoint y: 363, distance: 130.9
click at [736, 363] on textarea "The day consisted of one Akamai training module and a thorough run through of t…" at bounding box center [855, 373] width 682 height 62
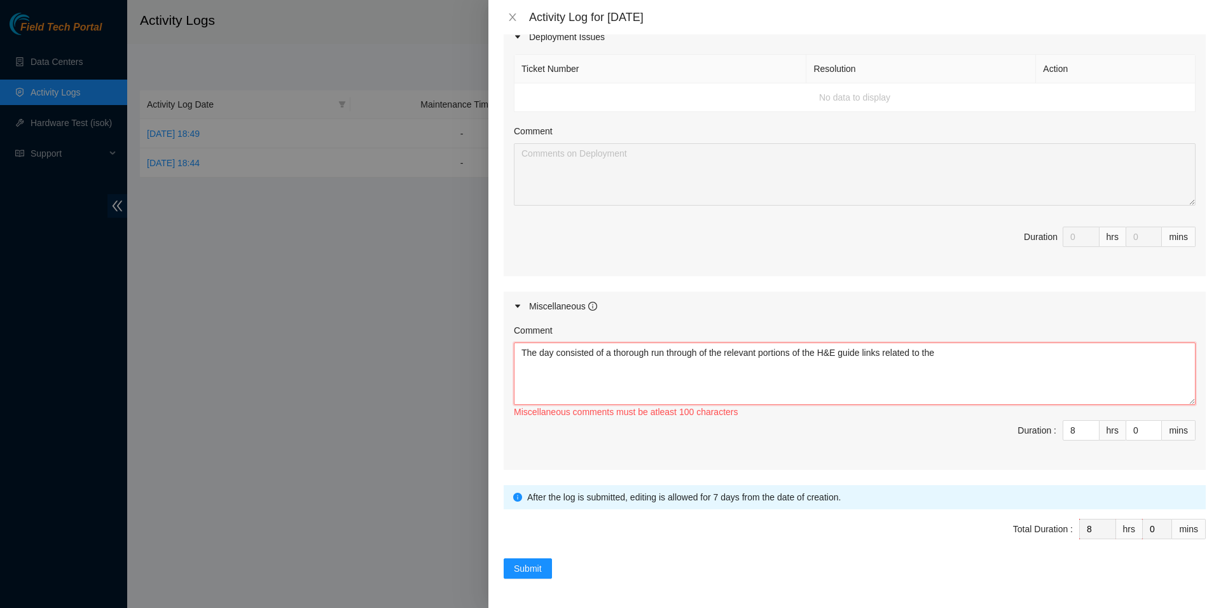
click at [711, 355] on textarea "The day consisted of a thorough run through of the relevant portions of the H&E…" at bounding box center [855, 373] width 682 height 62
click at [957, 356] on textarea "The day consisted of a thorough run through of all the relevant portions of the…" at bounding box center [855, 373] width 682 height 62
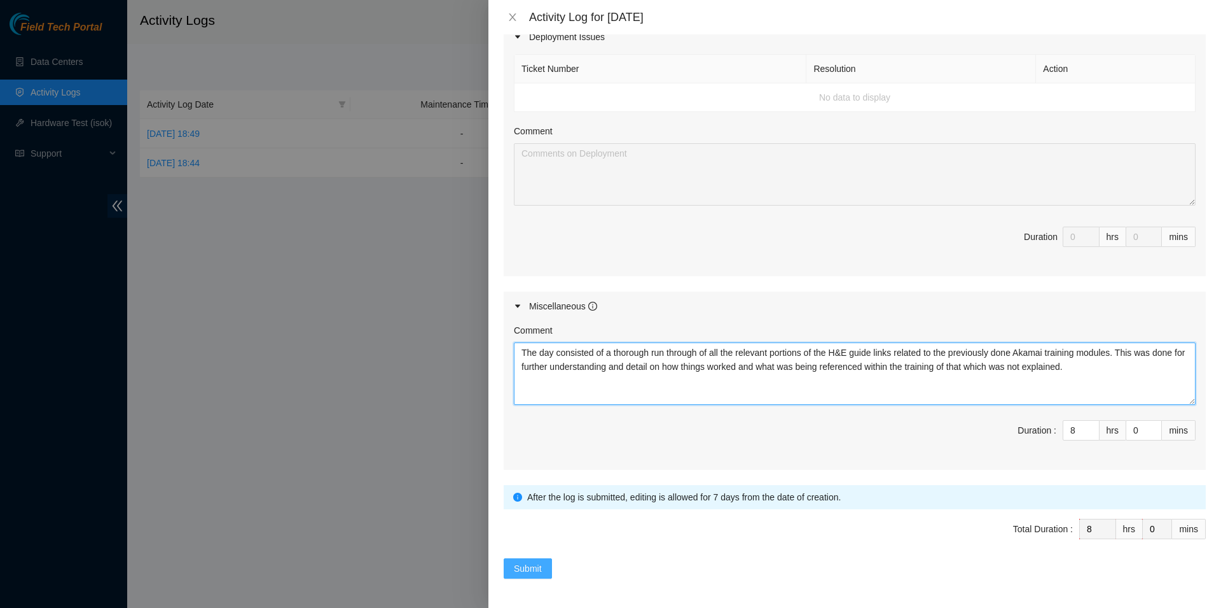
type textarea "The day consisted of a thorough run through of all the relevant portions of the…"
click at [538, 572] on span "Submit" at bounding box center [528, 568] width 28 height 14
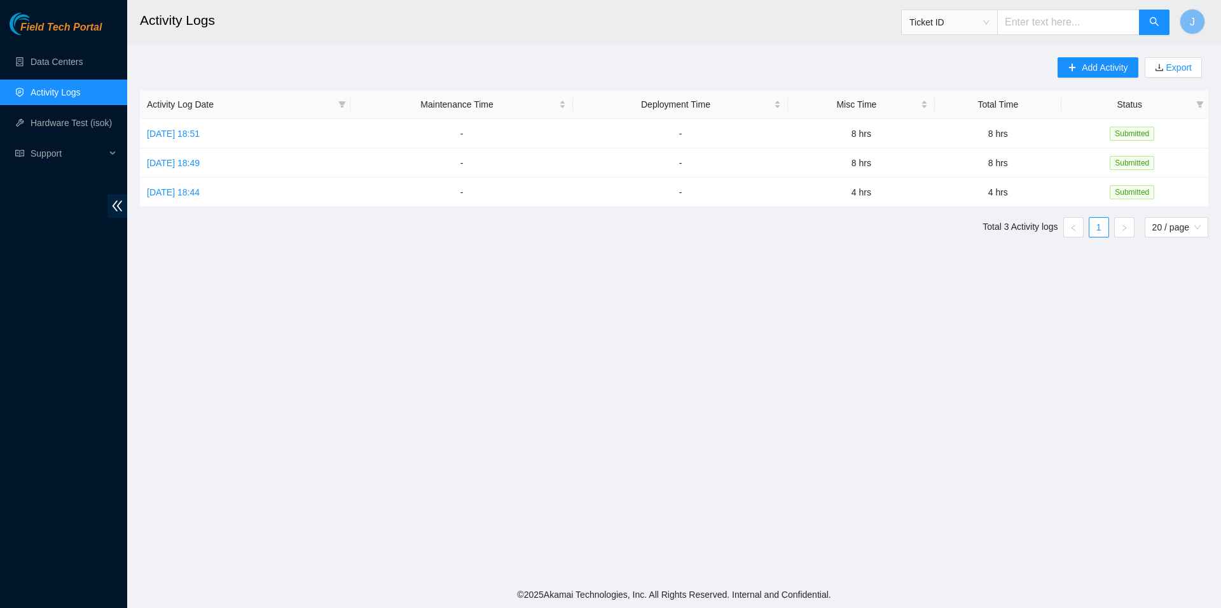
click at [1062, 80] on div "Add Activity Export" at bounding box center [1133, 73] width 151 height 33
click at [1081, 71] on button "Add Activity" at bounding box center [1098, 67] width 80 height 20
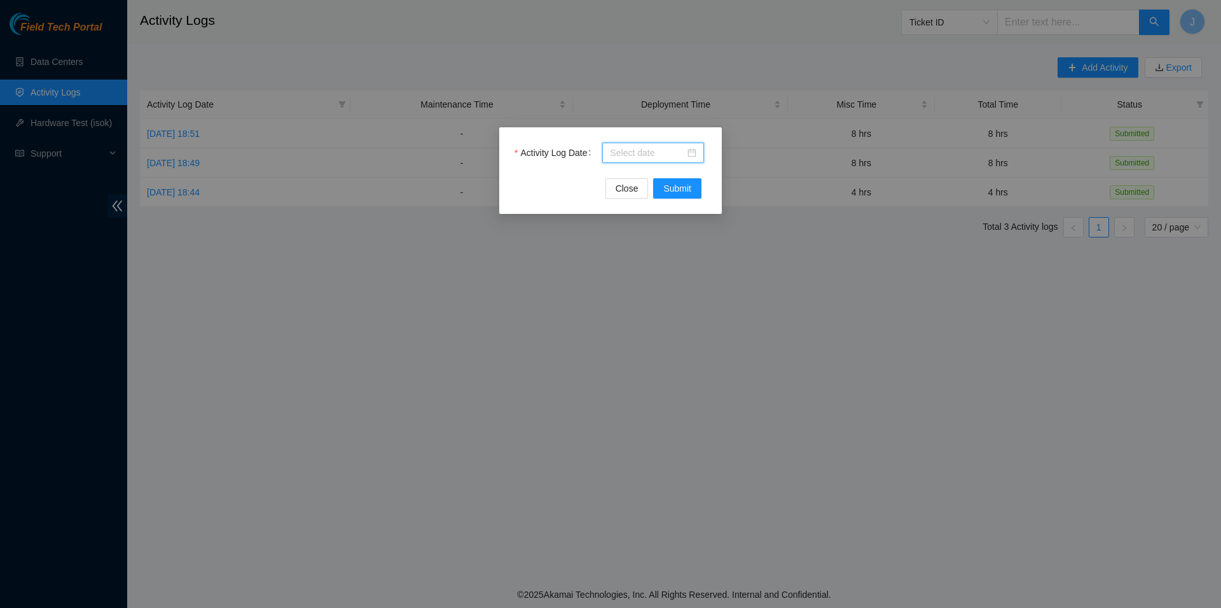
click at [673, 153] on input "Activity Log Date" at bounding box center [647, 153] width 75 height 14
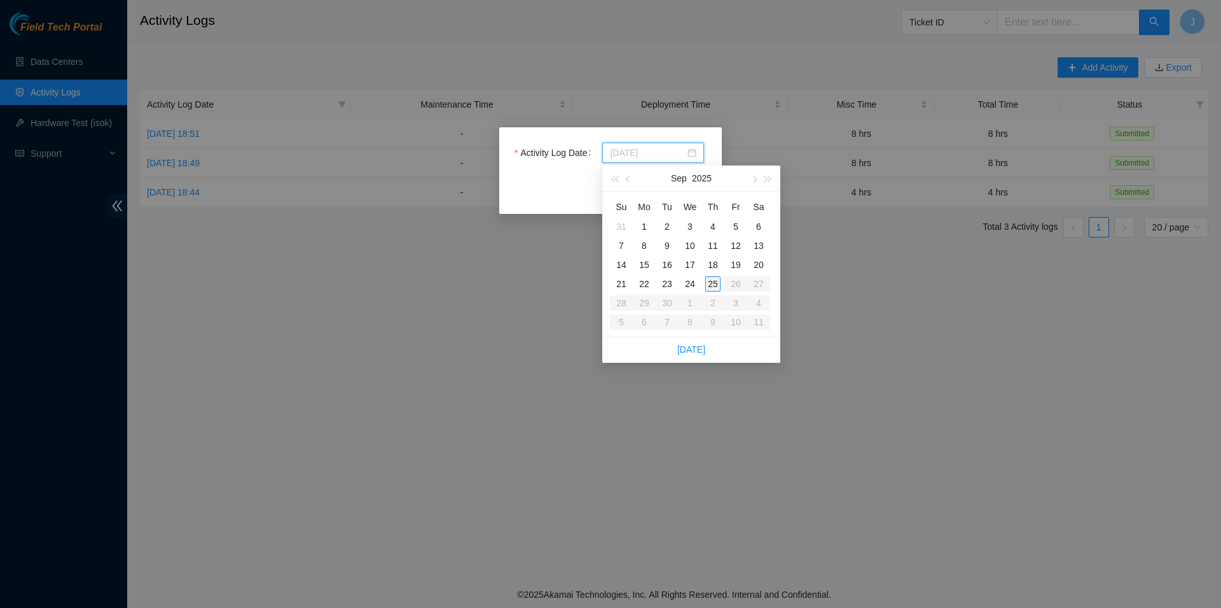
type input "[DATE]"
click at [713, 282] on div "25" at bounding box center [712, 283] width 15 height 15
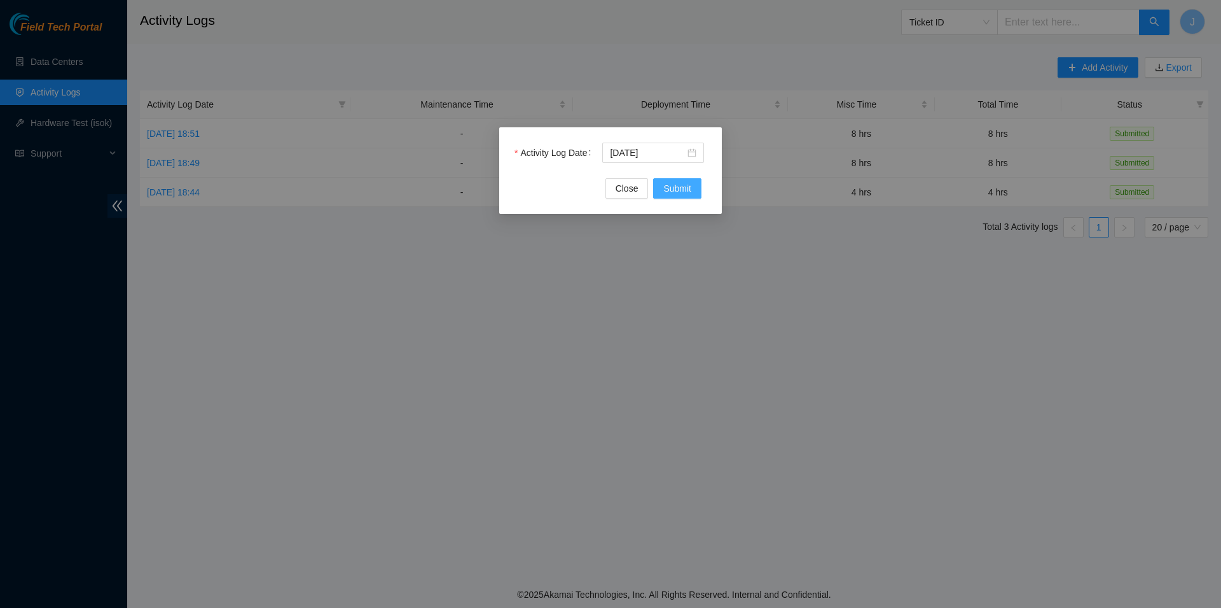
click at [676, 183] on span "Submit" at bounding box center [677, 188] width 28 height 14
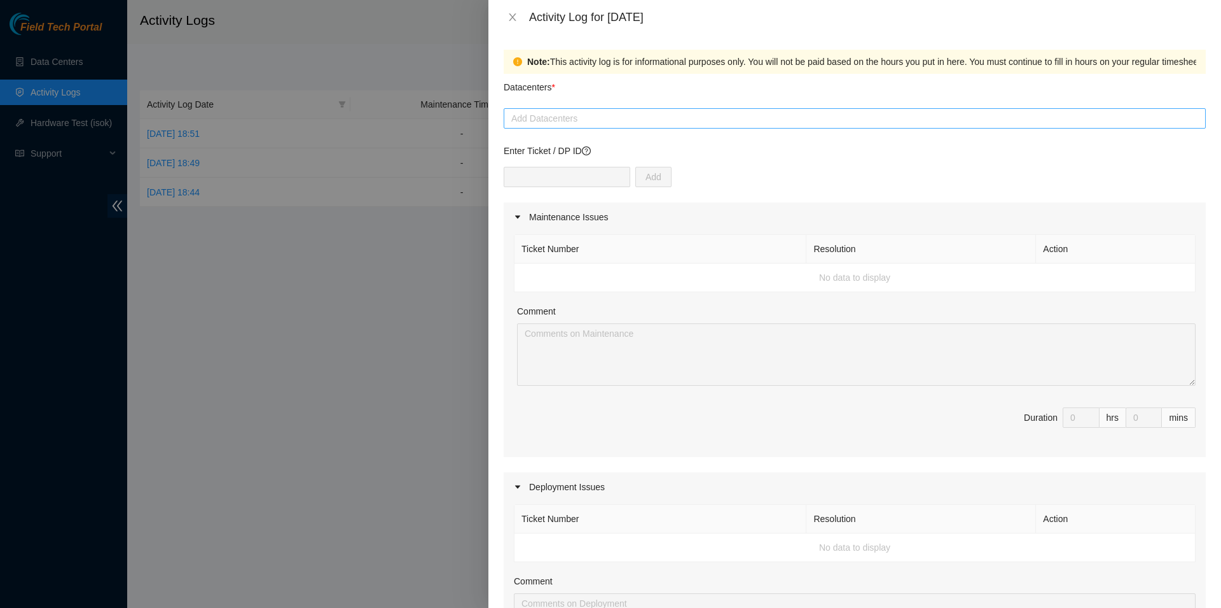
click at [617, 116] on div at bounding box center [855, 118] width 696 height 15
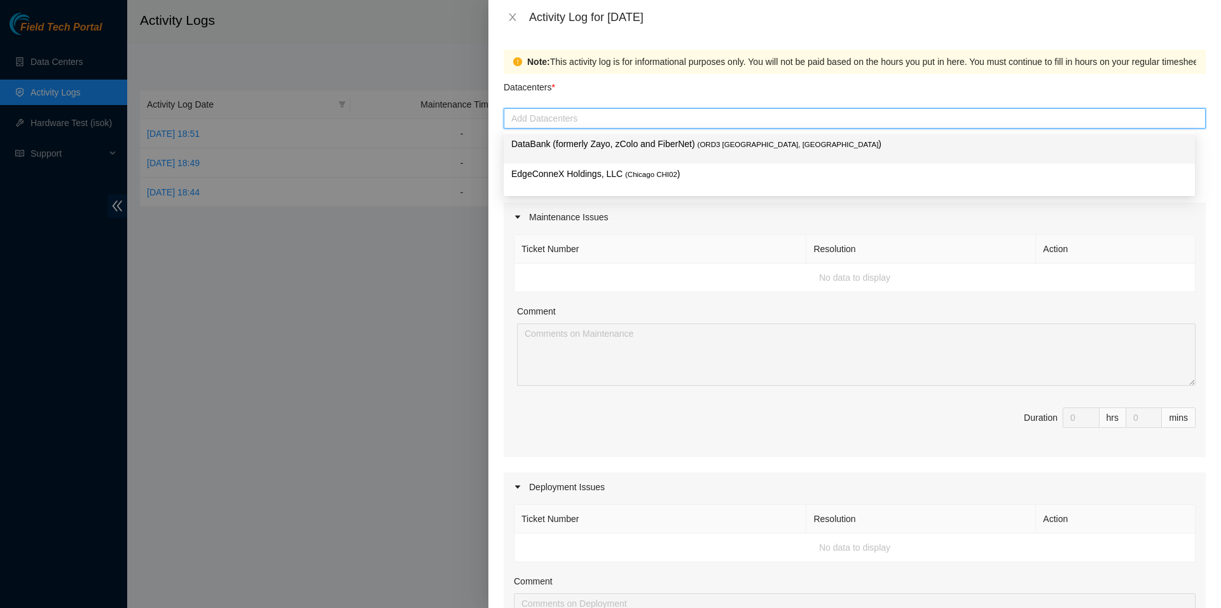
click at [611, 147] on p "DataBank (formerly Zayo, zColo and FiberNet) ( ORD3 [GEOGRAPHIC_DATA], [GEOGRAP…" at bounding box center [849, 144] width 676 height 15
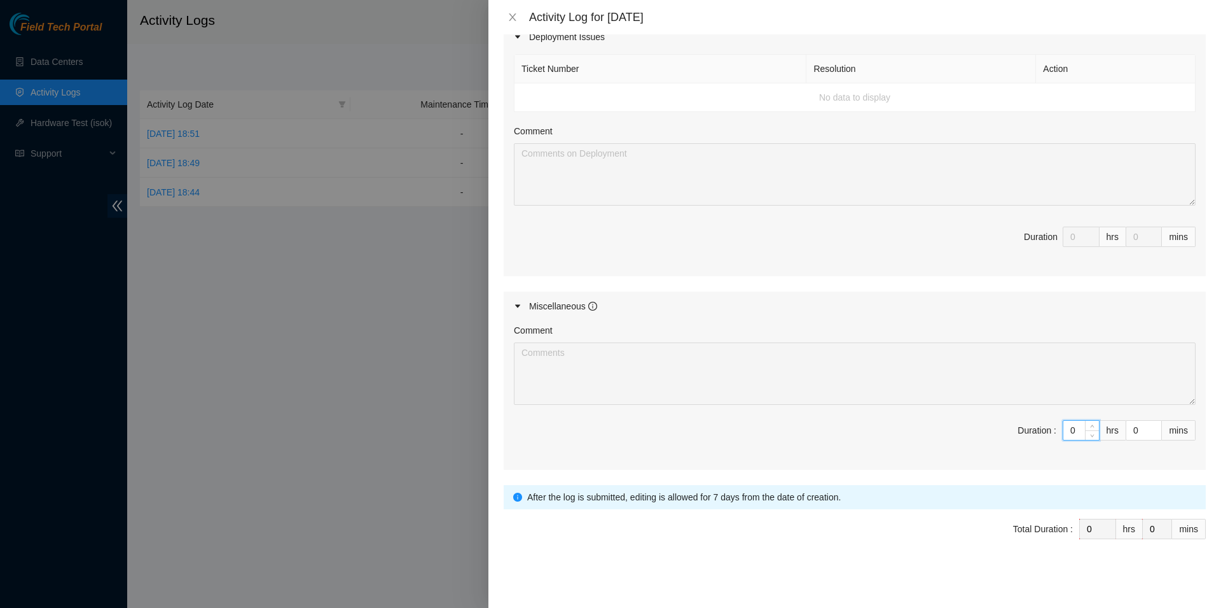
click at [1073, 438] on input "0" at bounding box center [1082, 429] width 36 height 19
type input "8"
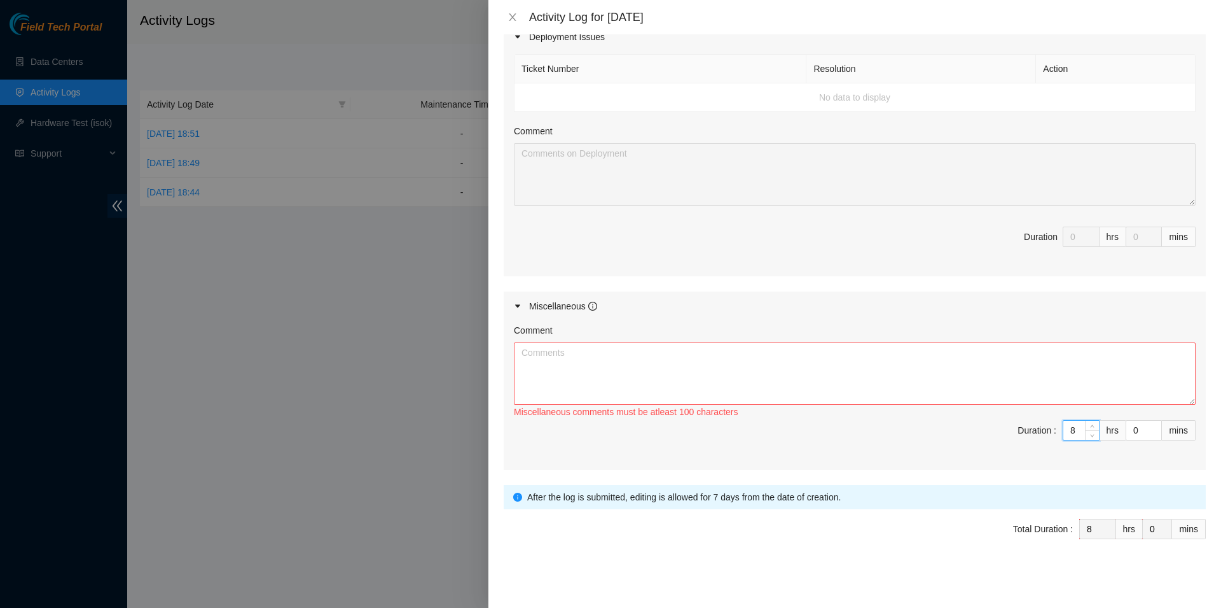
type input "8"
click at [638, 357] on textarea "Comment" at bounding box center [855, 373] width 682 height 62
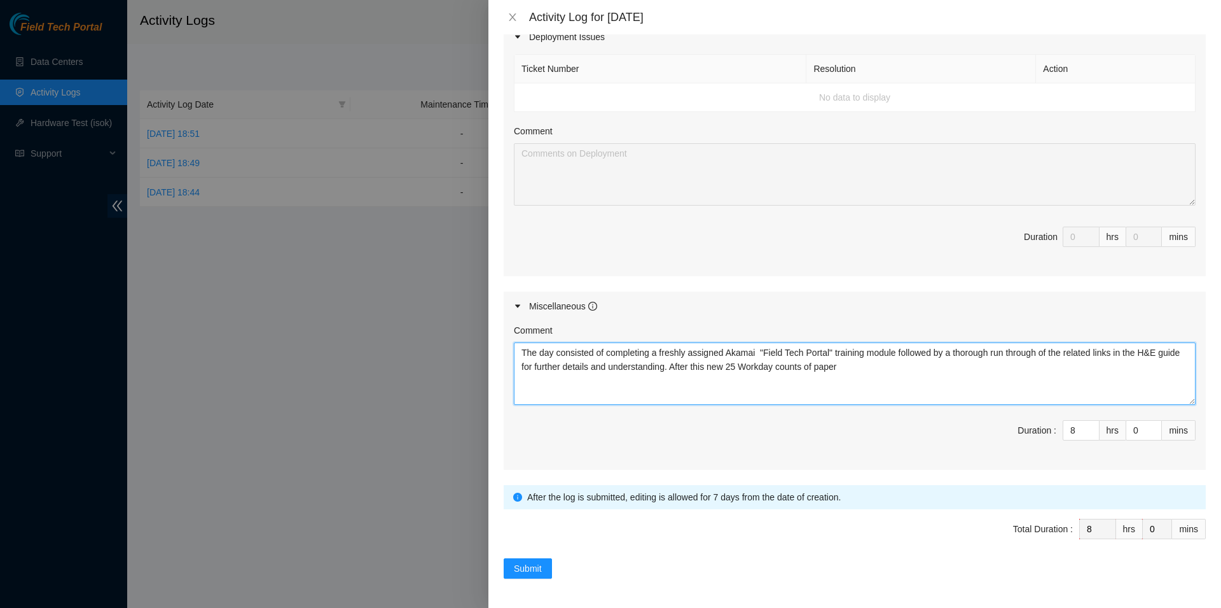
click at [798, 370] on textarea "The day consisted of completing a freshly assigned Akamai "Field Tech Portal" t…" at bounding box center [855, 373] width 682 height 62
type textarea "The day consisted of completing a freshly assigned Akamai "Field Tech Portal" t…"
click at [532, 566] on span "Submit" at bounding box center [528, 568] width 28 height 14
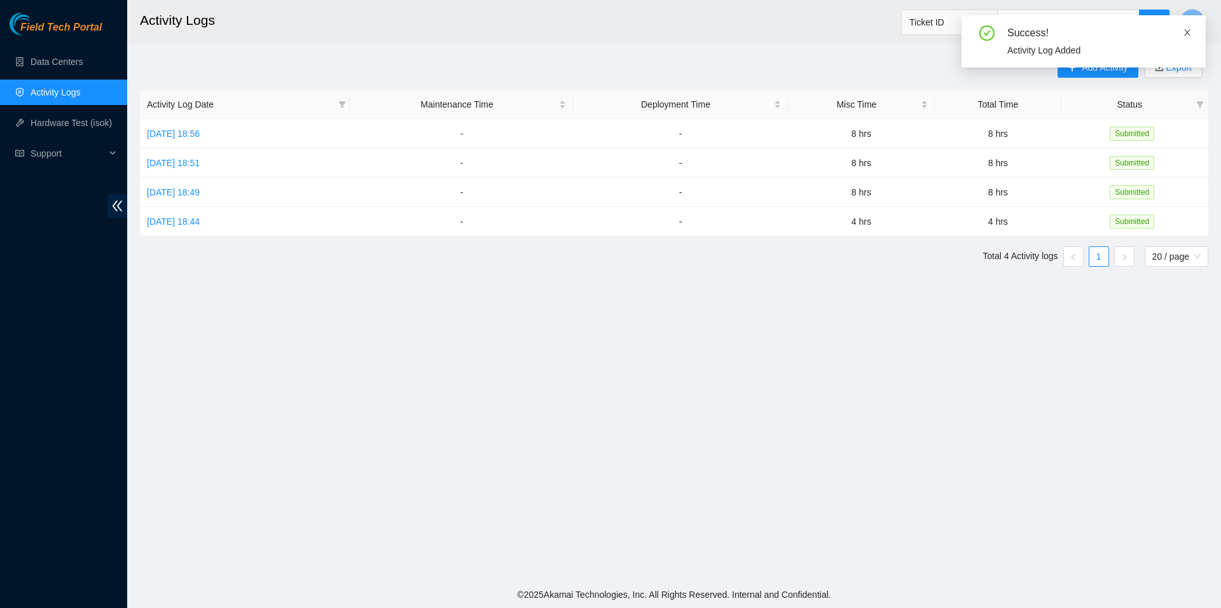
click at [1189, 32] on icon "close" at bounding box center [1187, 32] width 9 height 9
